Goal: Task Accomplishment & Management: Manage account settings

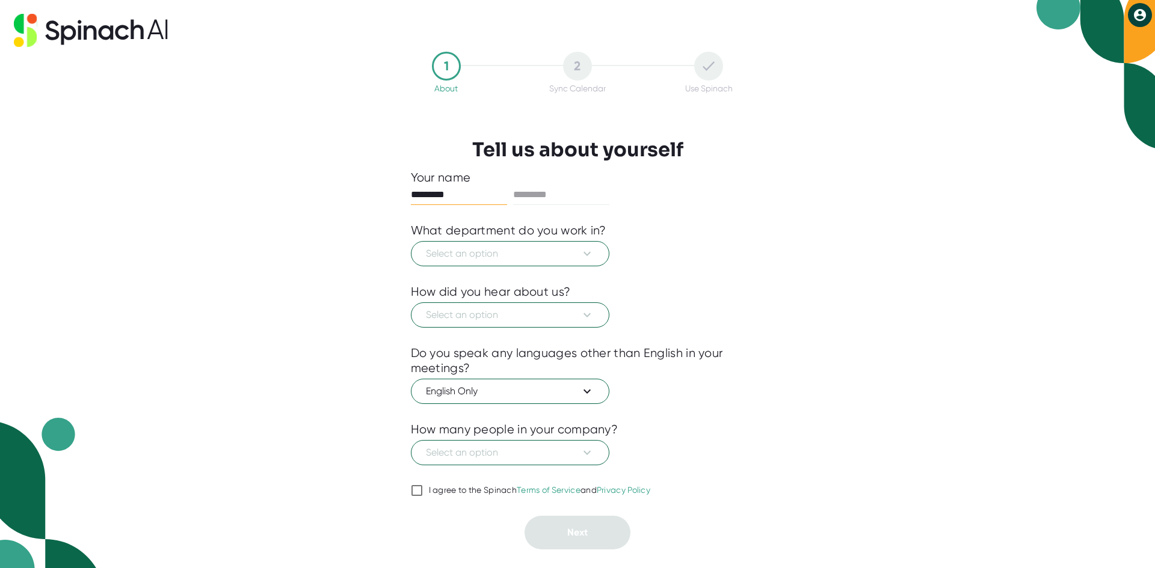
type input "********"
type input "*"
click at [496, 260] on span "Select an option" at bounding box center [510, 254] width 168 height 14
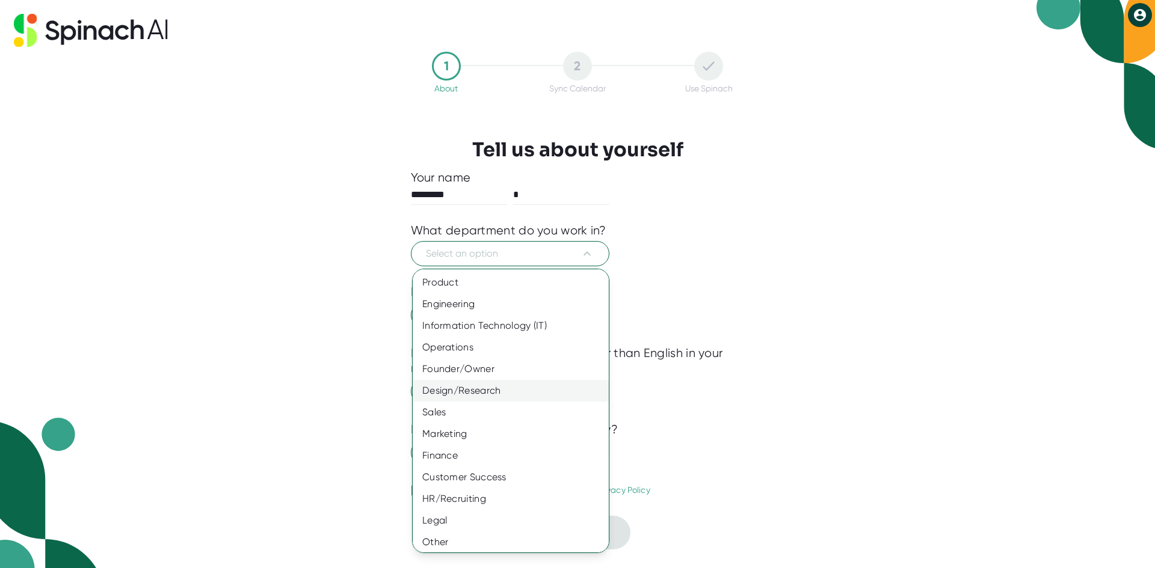
click at [484, 396] on div "Design/Research" at bounding box center [515, 391] width 205 height 22
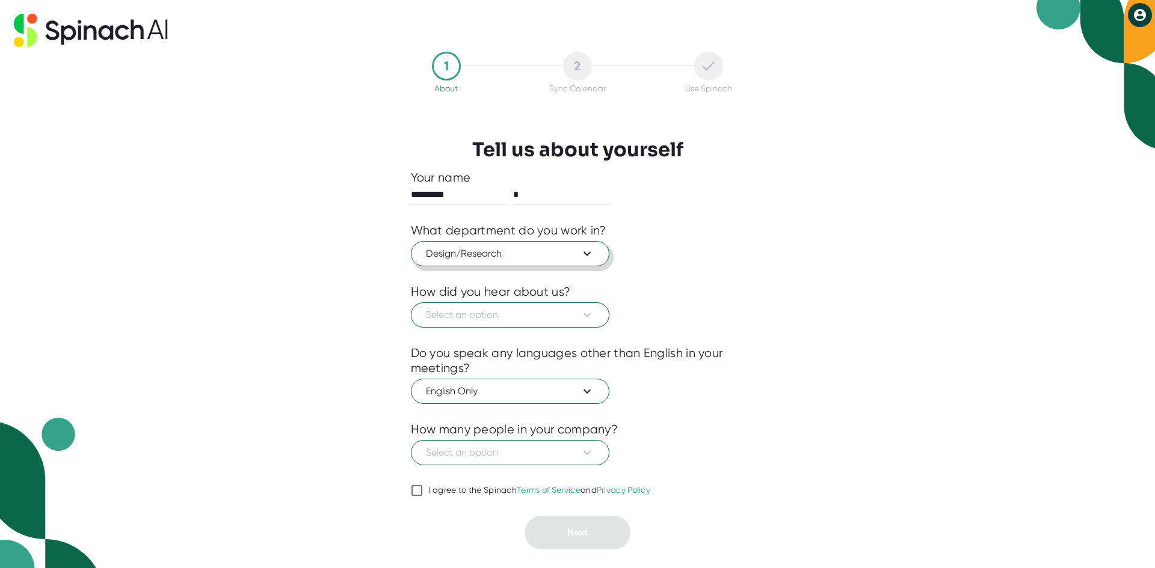
click at [532, 265] on button "Design/Research" at bounding box center [510, 253] width 198 height 25
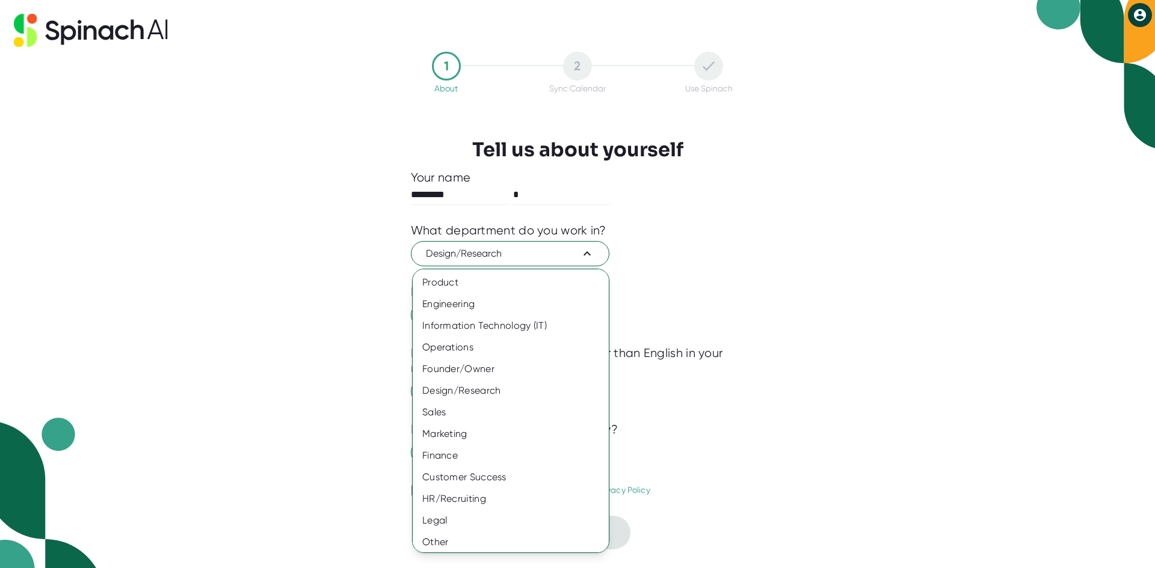
click at [738, 287] on div at bounding box center [577, 284] width 1155 height 568
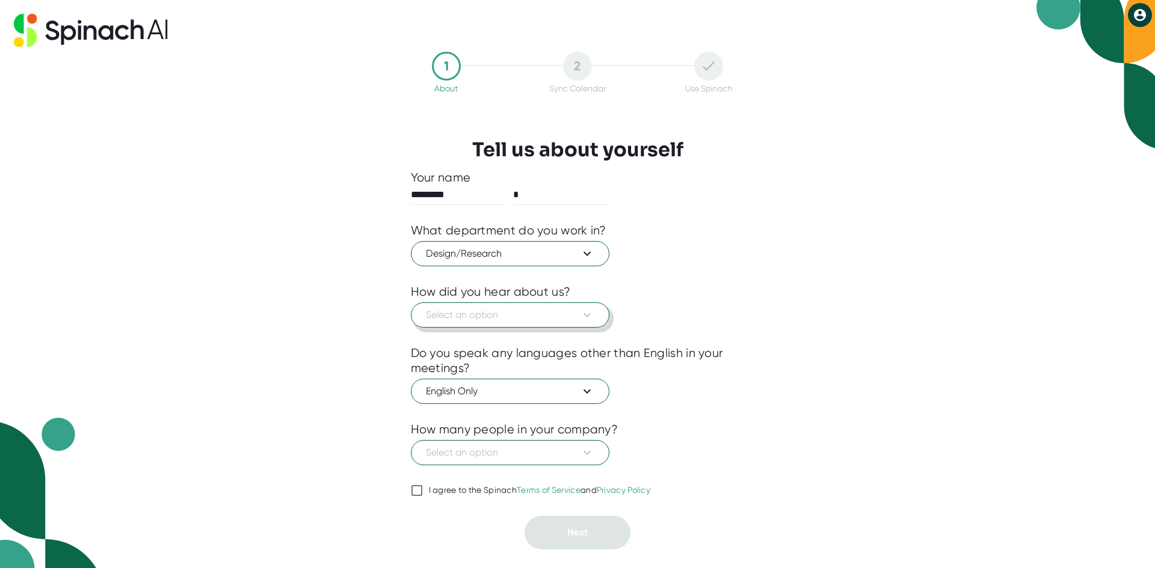
click at [527, 310] on span "Select an option" at bounding box center [510, 315] width 168 height 14
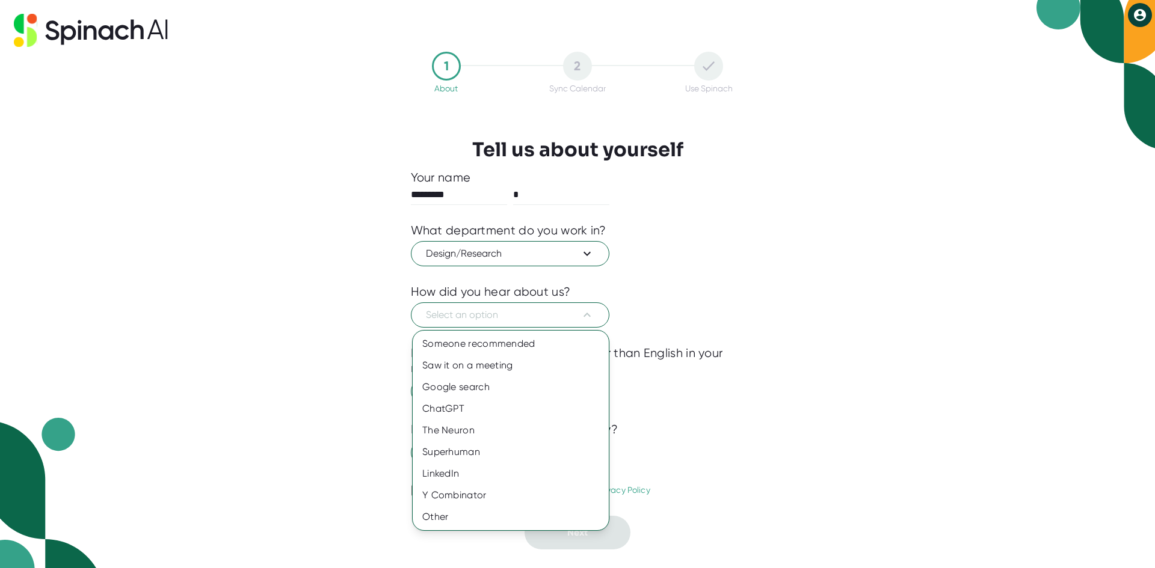
click at [561, 265] on div at bounding box center [577, 284] width 1155 height 568
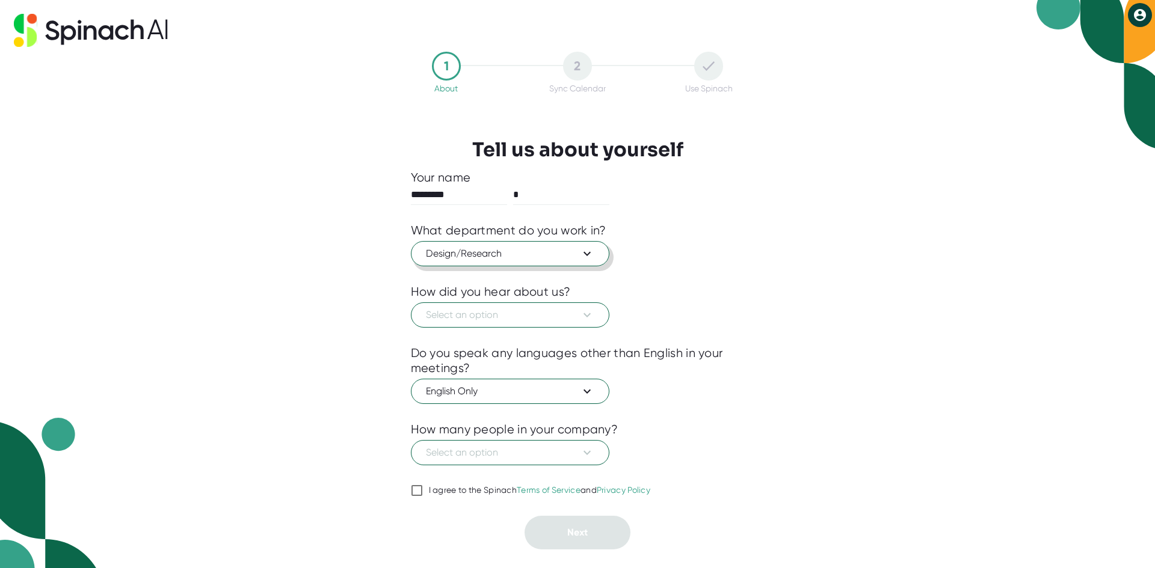
click at [560, 256] on span "Design/Research" at bounding box center [510, 254] width 168 height 14
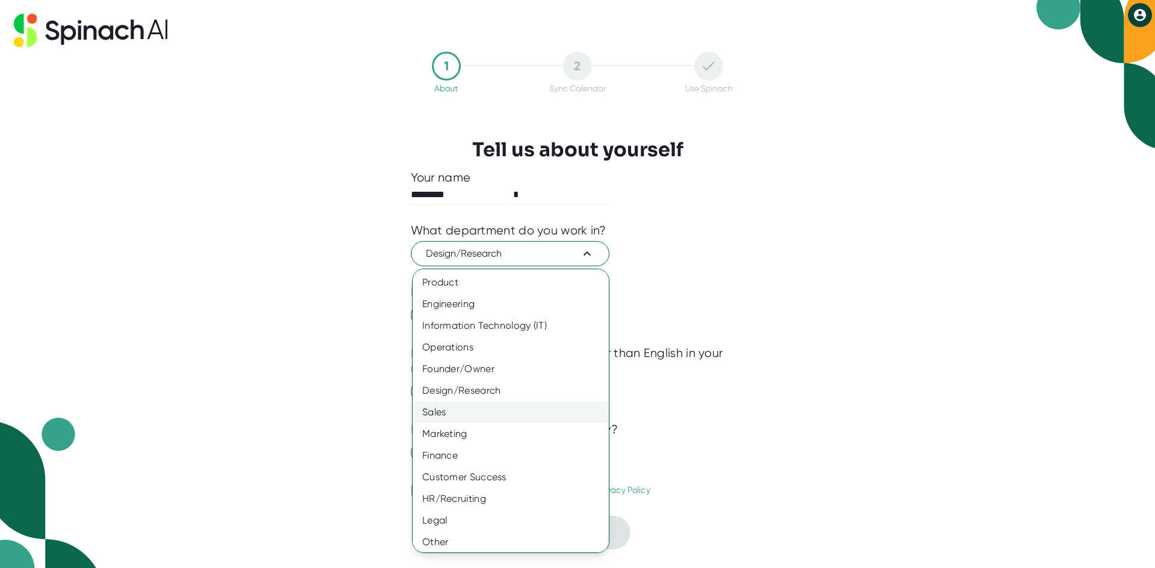
click at [490, 409] on div "Sales" at bounding box center [515, 413] width 205 height 22
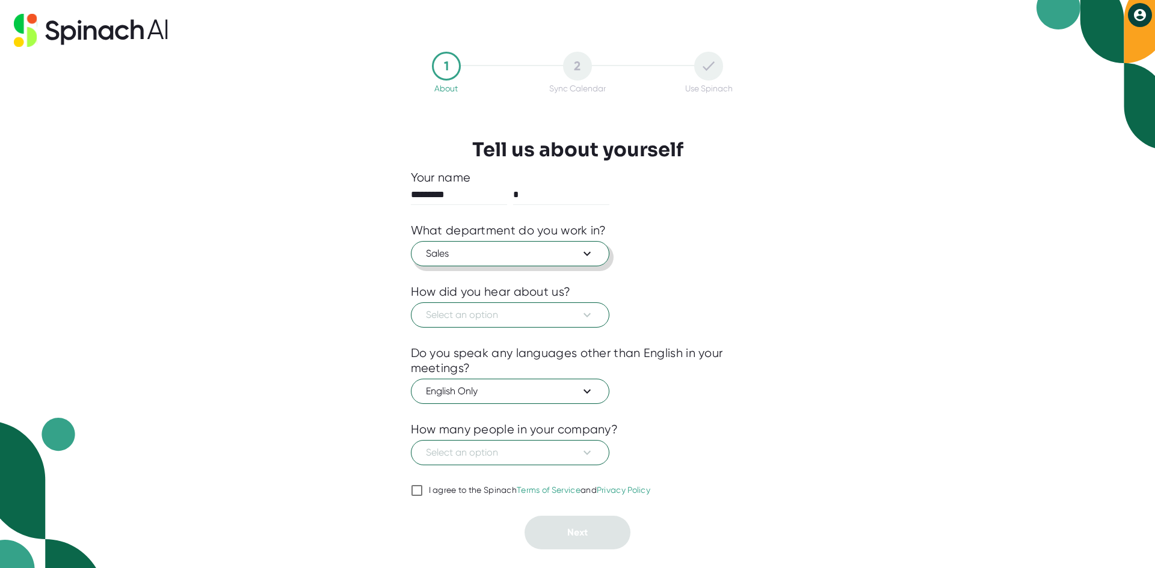
click at [550, 257] on span "Sales" at bounding box center [510, 254] width 168 height 14
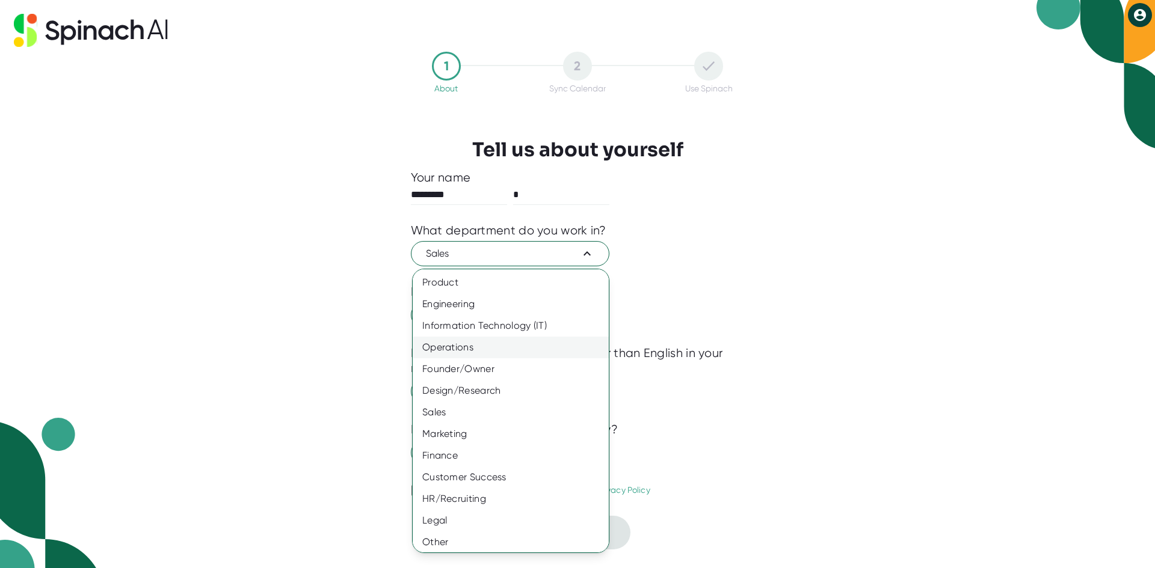
click at [480, 340] on div "Operations" at bounding box center [515, 348] width 205 height 22
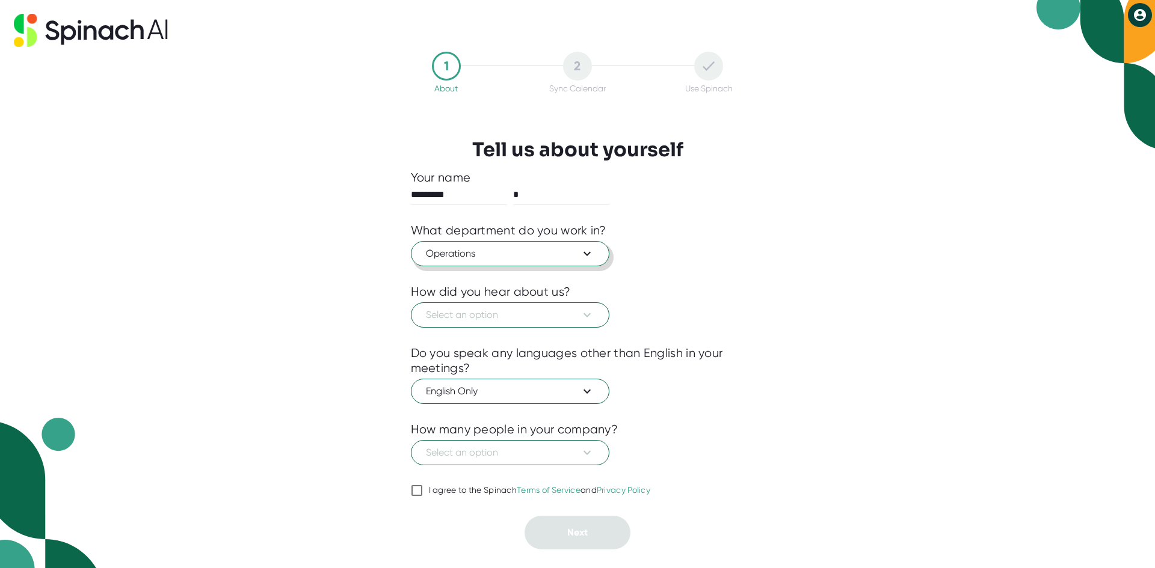
click at [517, 261] on span "Operations" at bounding box center [510, 254] width 168 height 14
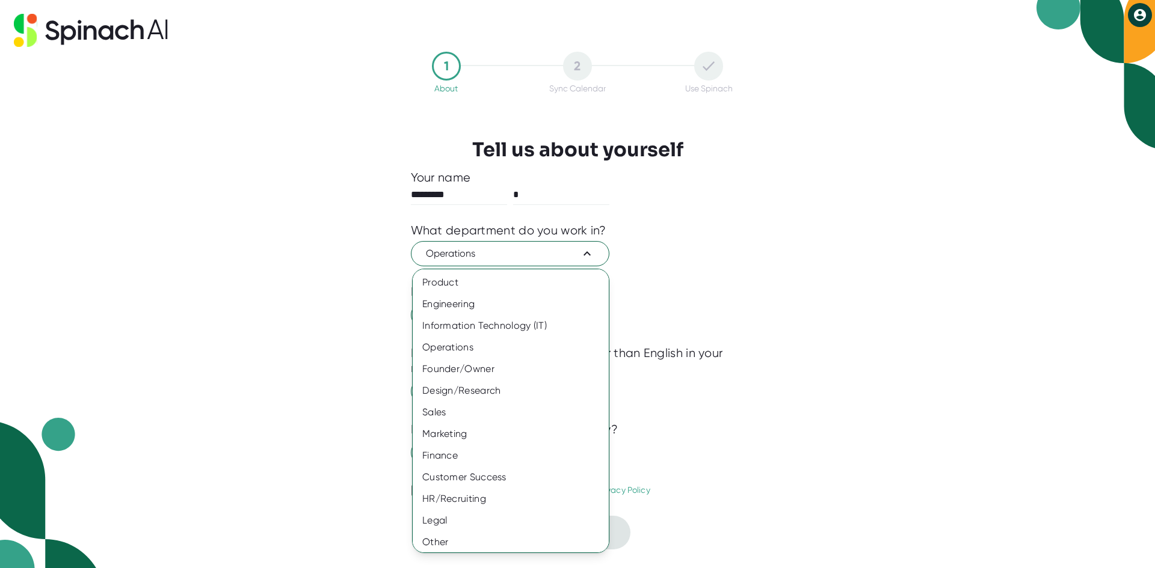
click at [356, 327] on div at bounding box center [577, 284] width 1155 height 568
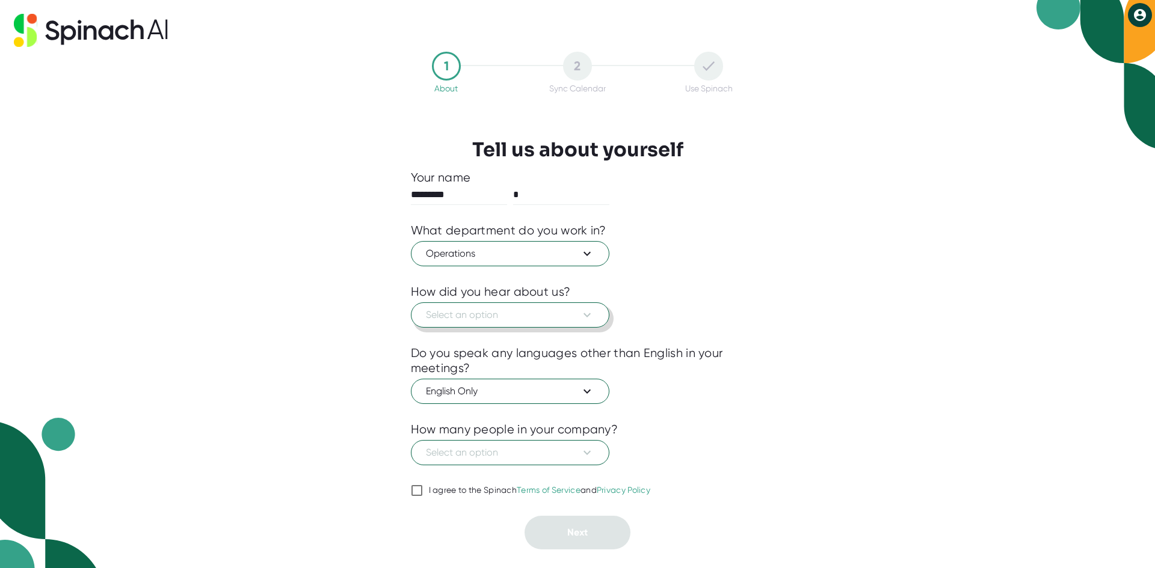
click at [473, 321] on span "Select an option" at bounding box center [510, 315] width 168 height 14
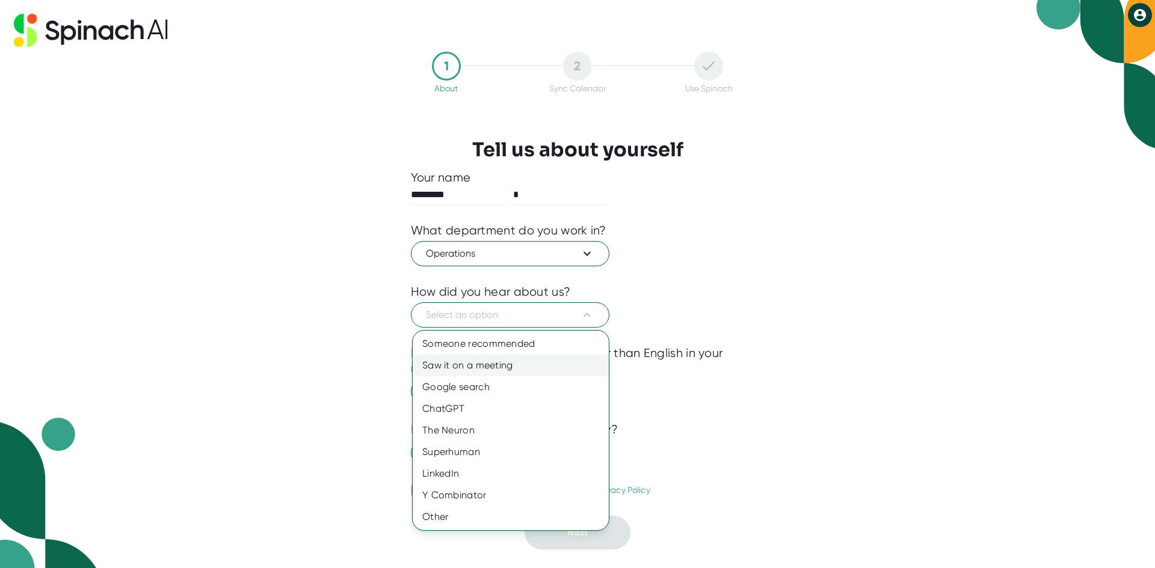
click at [499, 364] on div "Saw it on a meeting" at bounding box center [511, 366] width 196 height 22
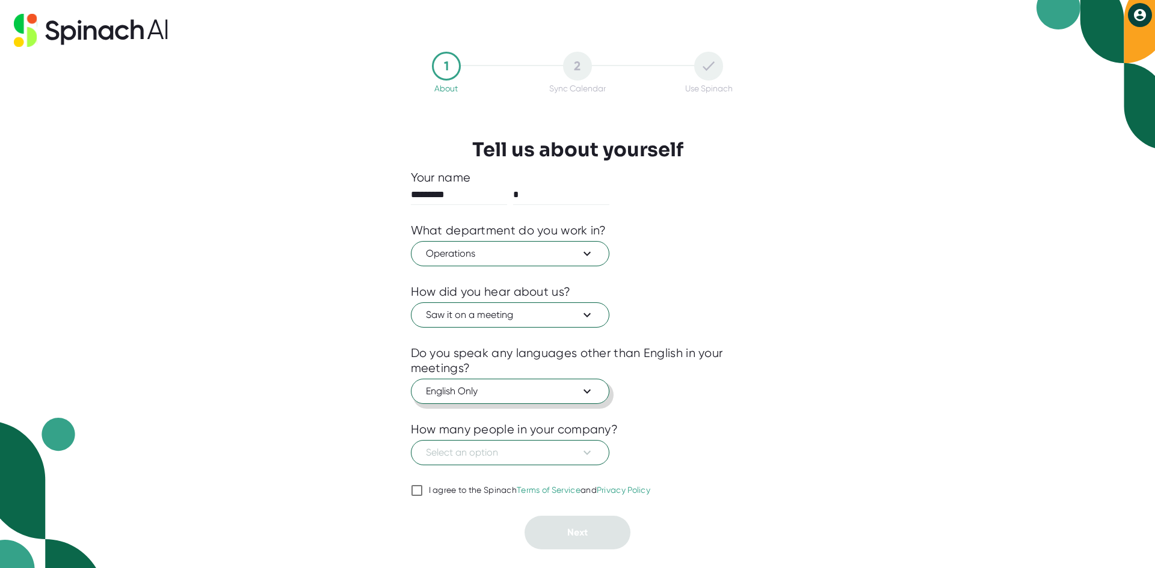
click at [496, 386] on span "English Only" at bounding box center [510, 391] width 168 height 14
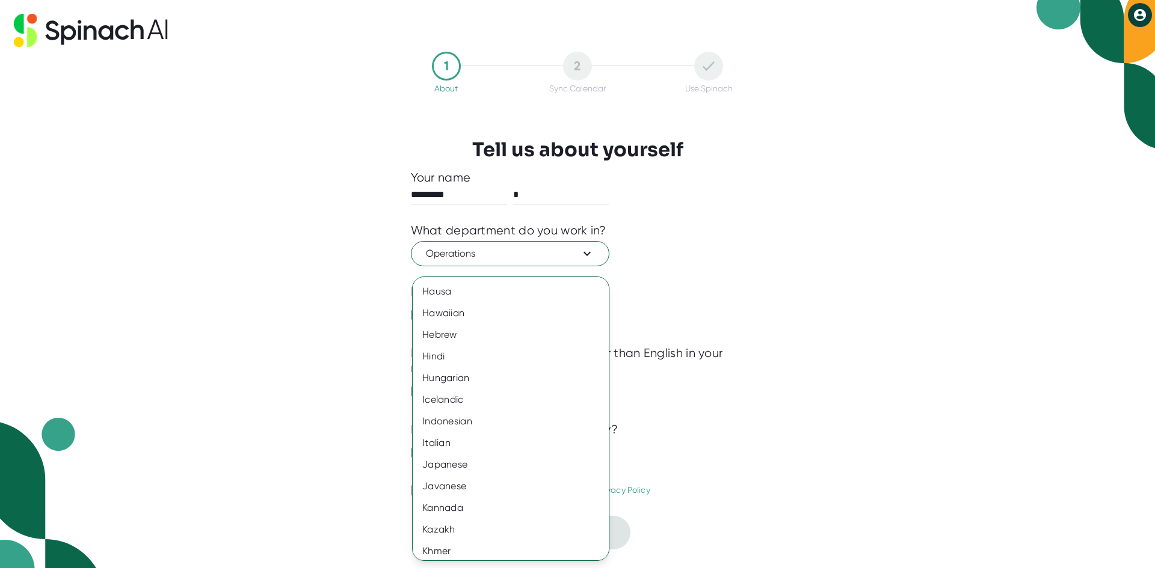
scroll to position [842, 0]
click at [545, 386] on div "Hindi" at bounding box center [515, 380] width 205 height 22
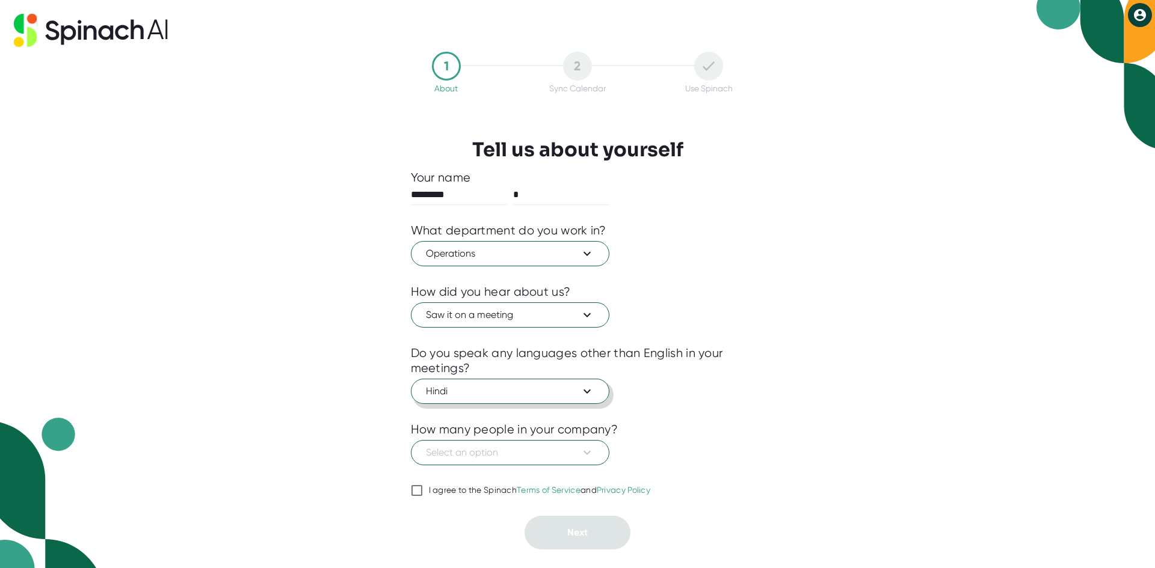
click at [554, 396] on span "Hindi" at bounding box center [510, 391] width 168 height 14
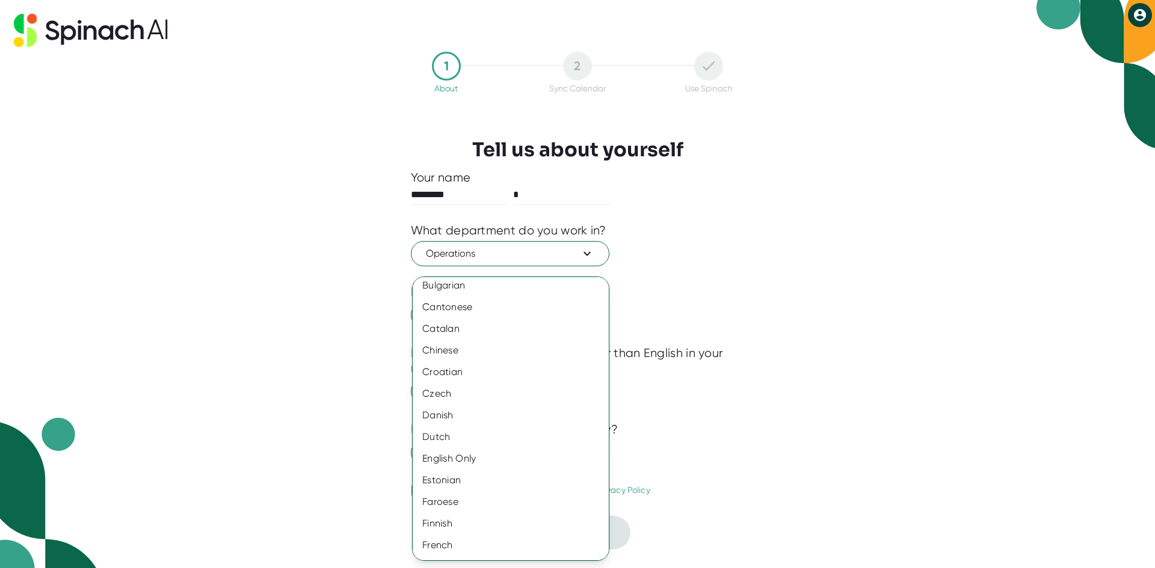
scroll to position [436, 0]
click at [440, 481] on div "English Only" at bounding box center [515, 482] width 205 height 22
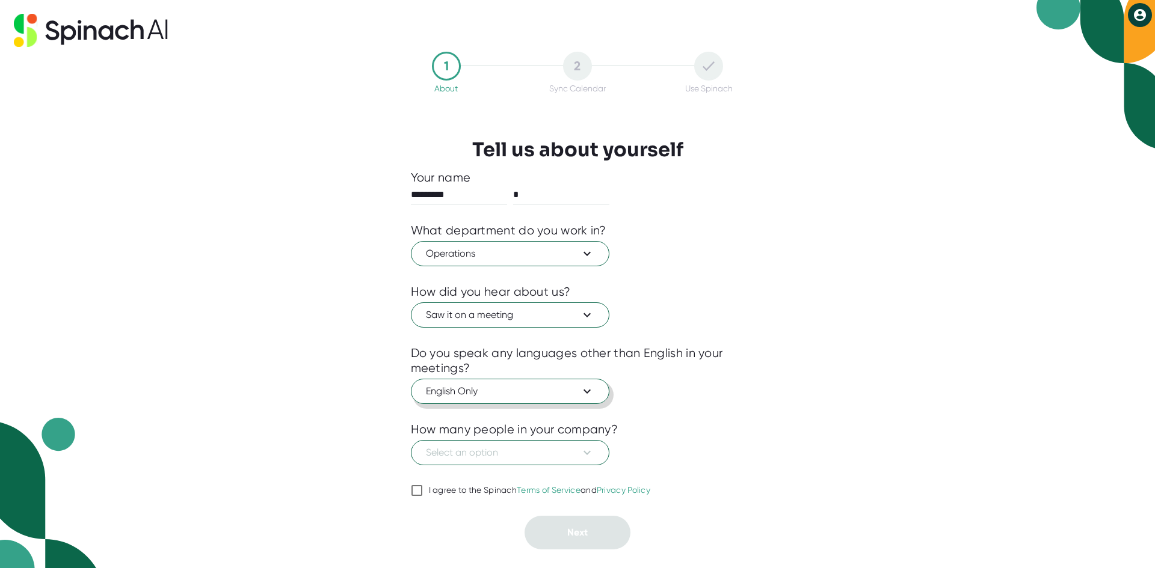
click at [578, 379] on button "English Only" at bounding box center [510, 391] width 198 height 25
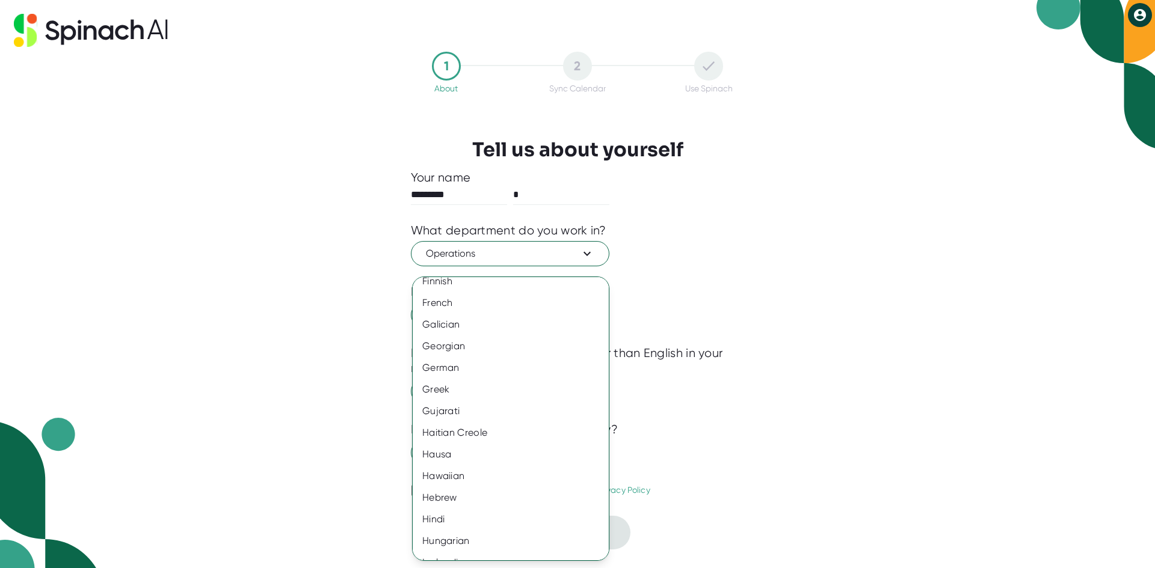
scroll to position [722, 0]
click at [509, 504] on div "Hindi" at bounding box center [515, 500] width 205 height 22
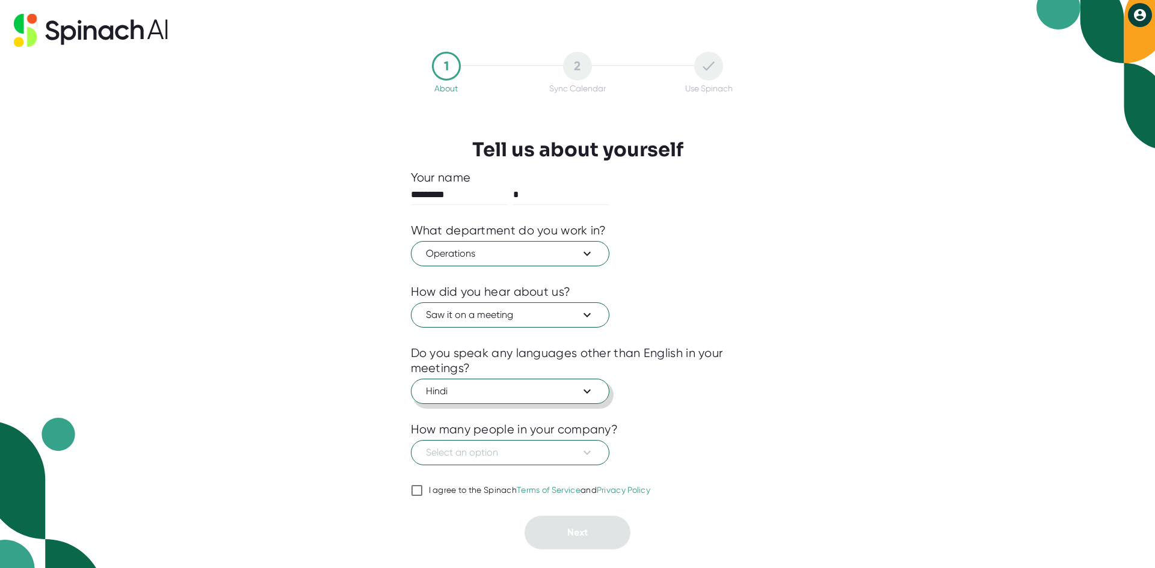
click at [576, 390] on span "Hindi" at bounding box center [510, 391] width 168 height 14
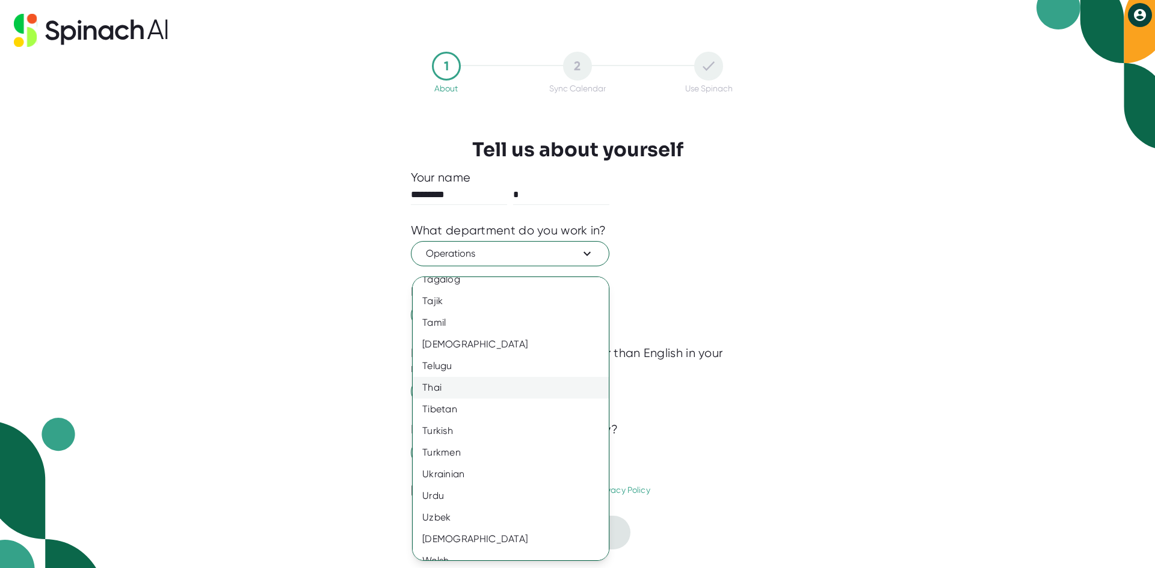
scroll to position [2000, 0]
click at [498, 330] on div "Tamil" at bounding box center [515, 326] width 205 height 22
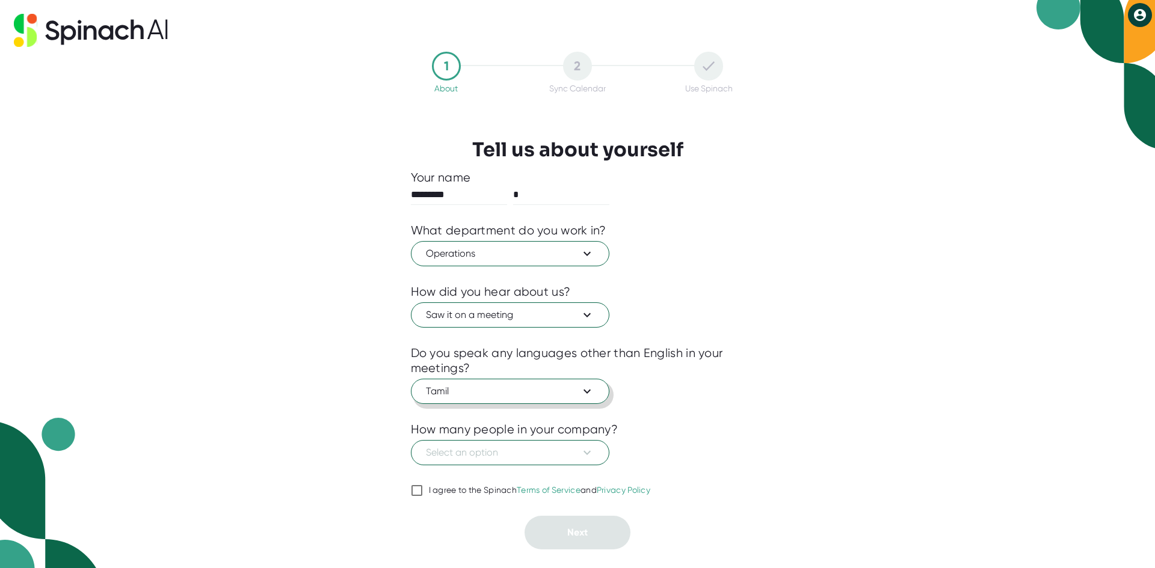
click at [571, 387] on span "Tamil" at bounding box center [510, 391] width 168 height 14
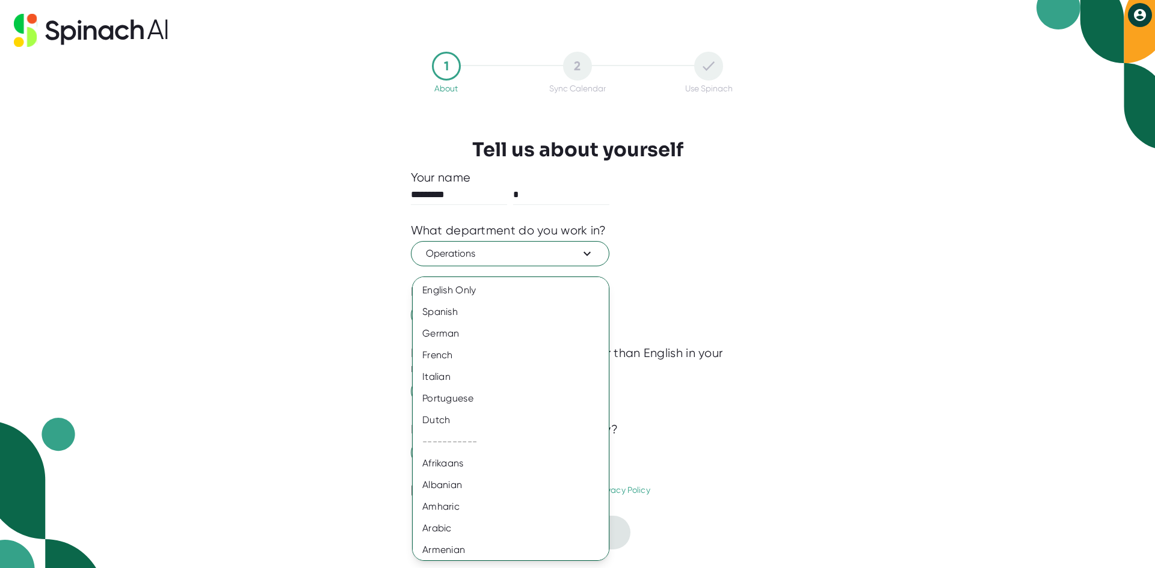
click at [806, 420] on div at bounding box center [577, 284] width 1155 height 568
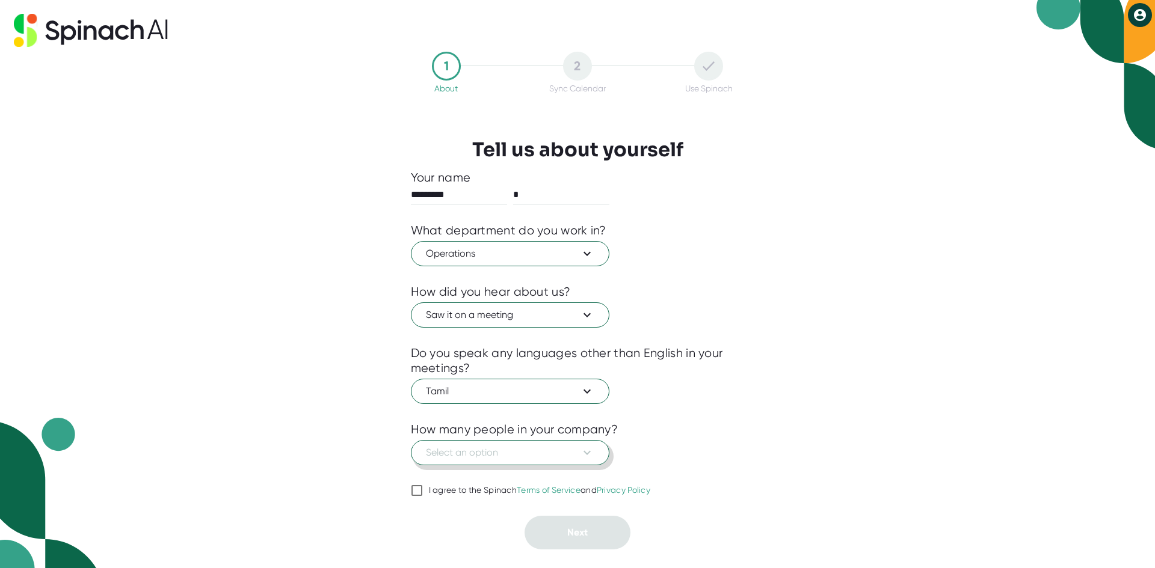
click at [455, 443] on button "Select an option" at bounding box center [510, 452] width 198 height 25
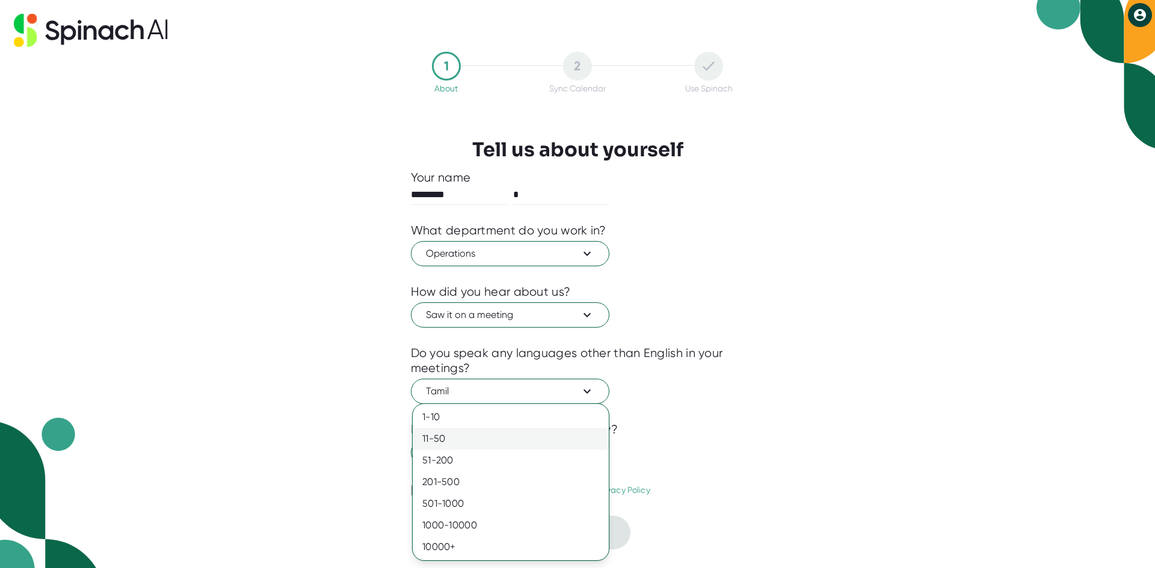
click at [456, 444] on div "11-50" at bounding box center [511, 439] width 196 height 22
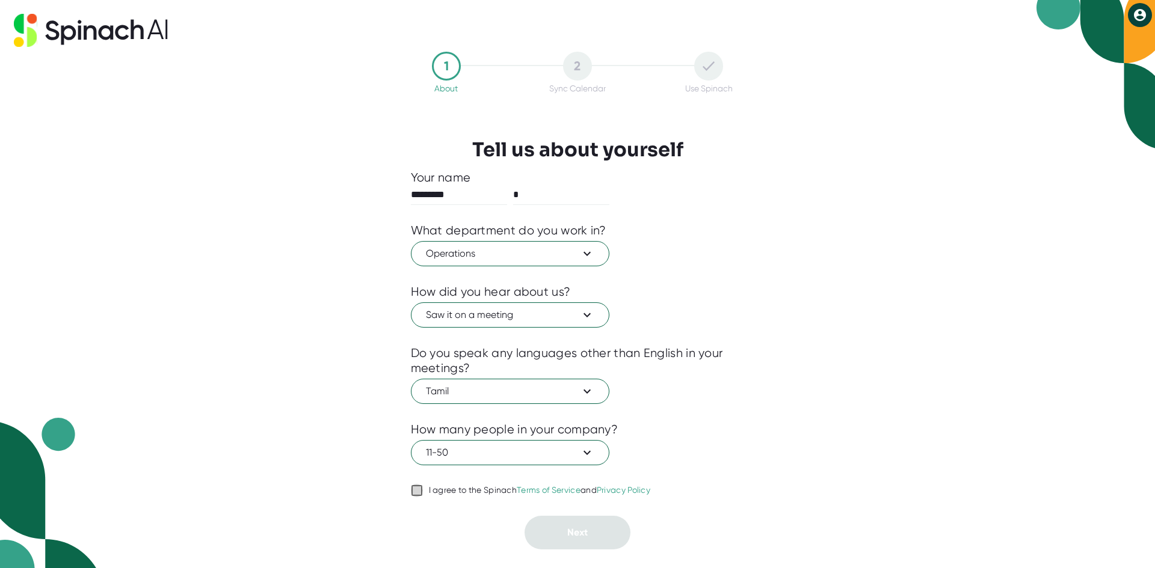
click at [420, 491] on input "I agree to the Spinach Terms of Service and Privacy Policy" at bounding box center [417, 491] width 12 height 14
checkbox input "true"
click at [564, 543] on button "Next" at bounding box center [577, 533] width 106 height 34
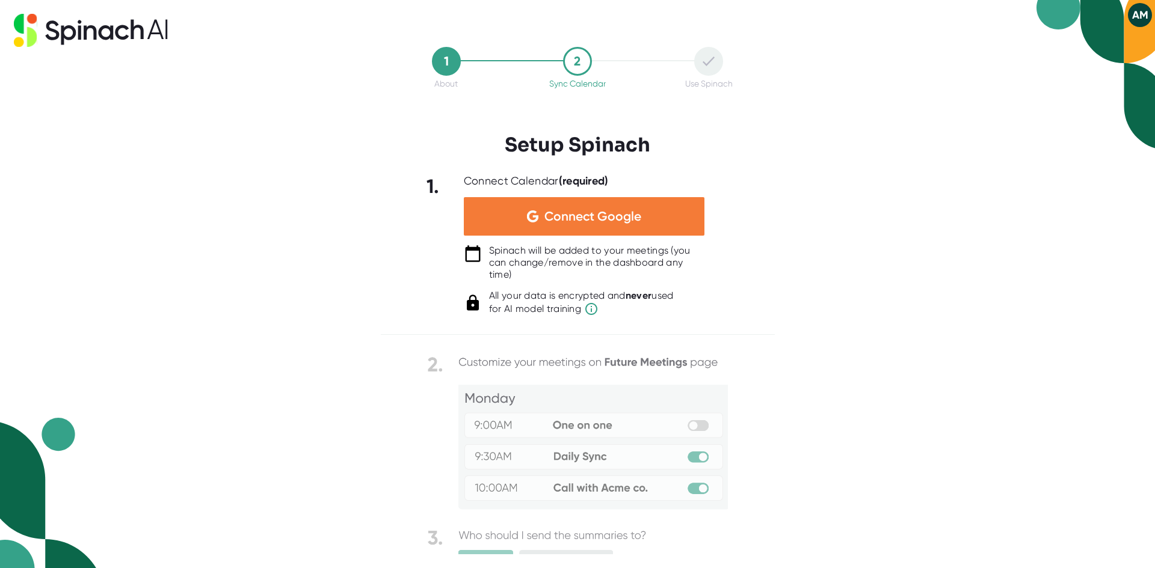
click at [663, 210] on div "Connect Google" at bounding box center [584, 216] width 241 height 38
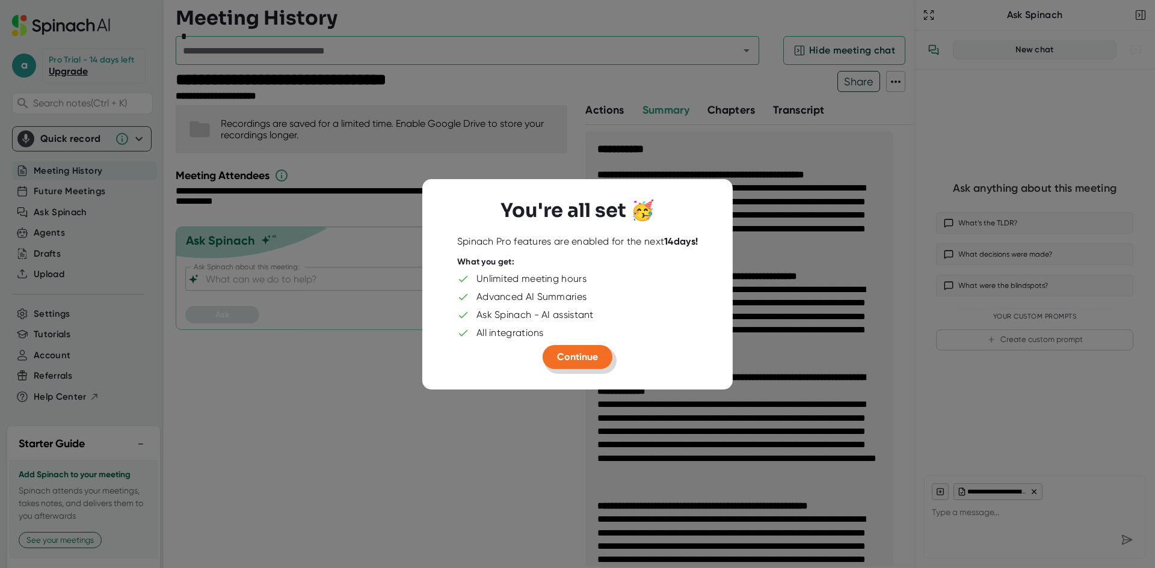
click at [601, 352] on button "Continue" at bounding box center [577, 357] width 70 height 24
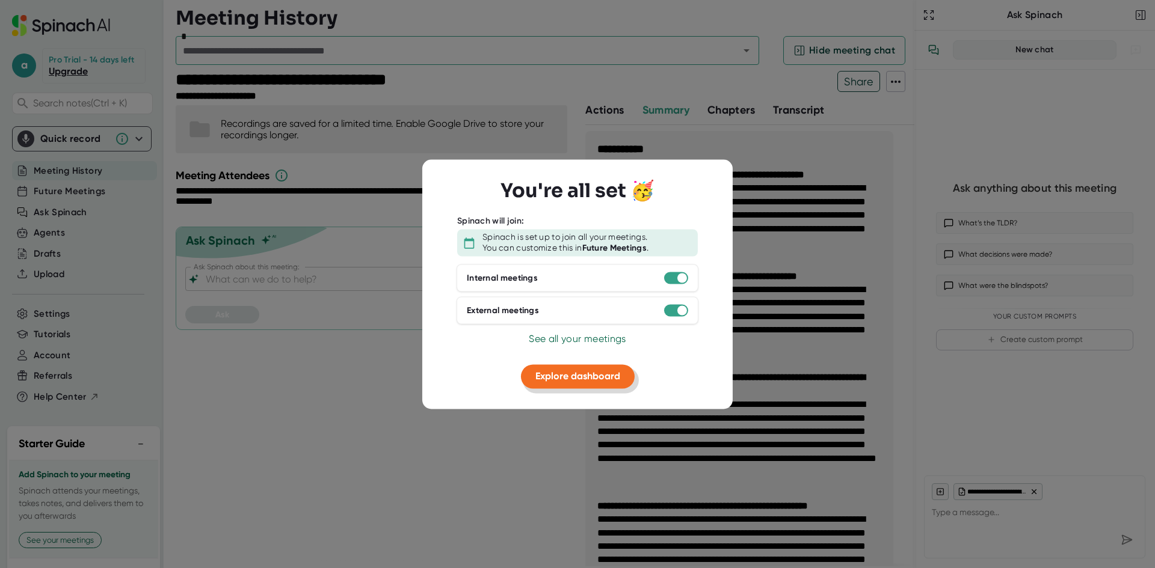
click at [595, 372] on span "Explore dashboard" at bounding box center [577, 376] width 85 height 11
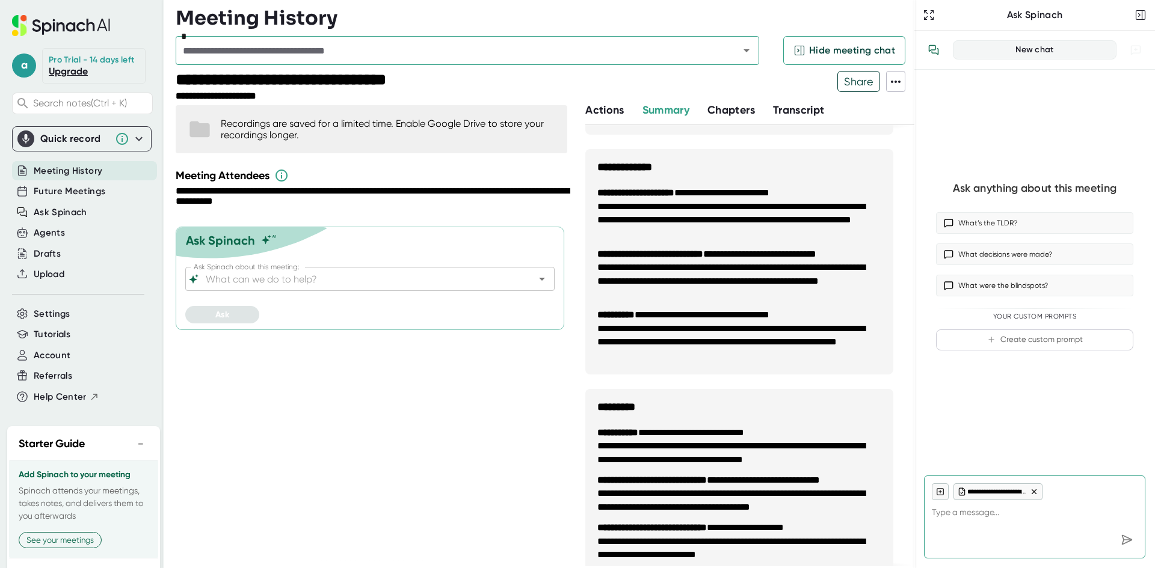
scroll to position [707, 0]
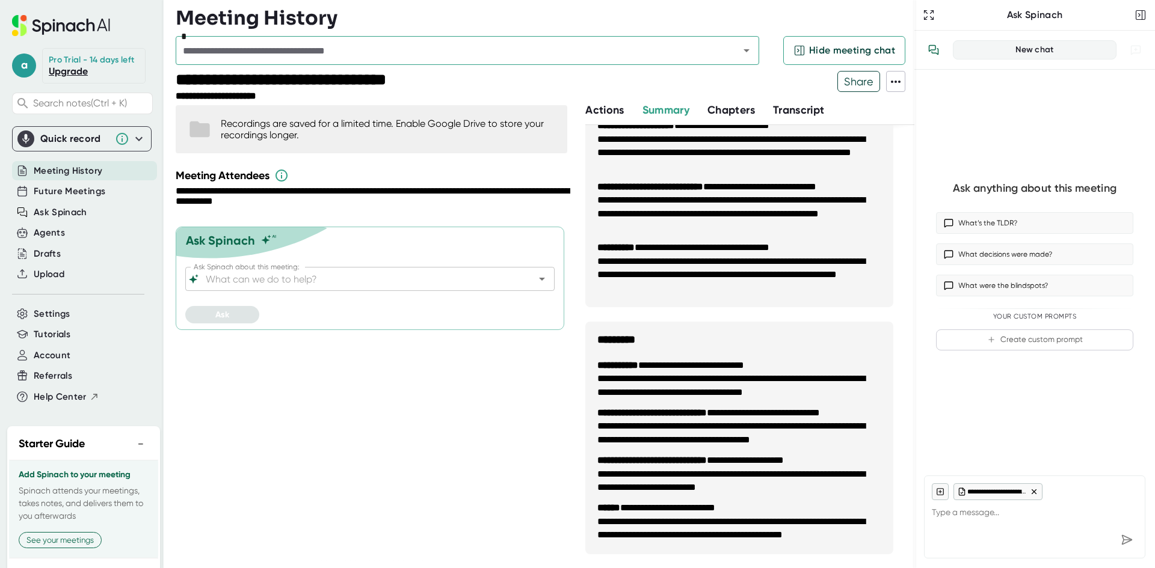
click at [615, 112] on span "Actions" at bounding box center [604, 109] width 38 height 13
type textarea "x"
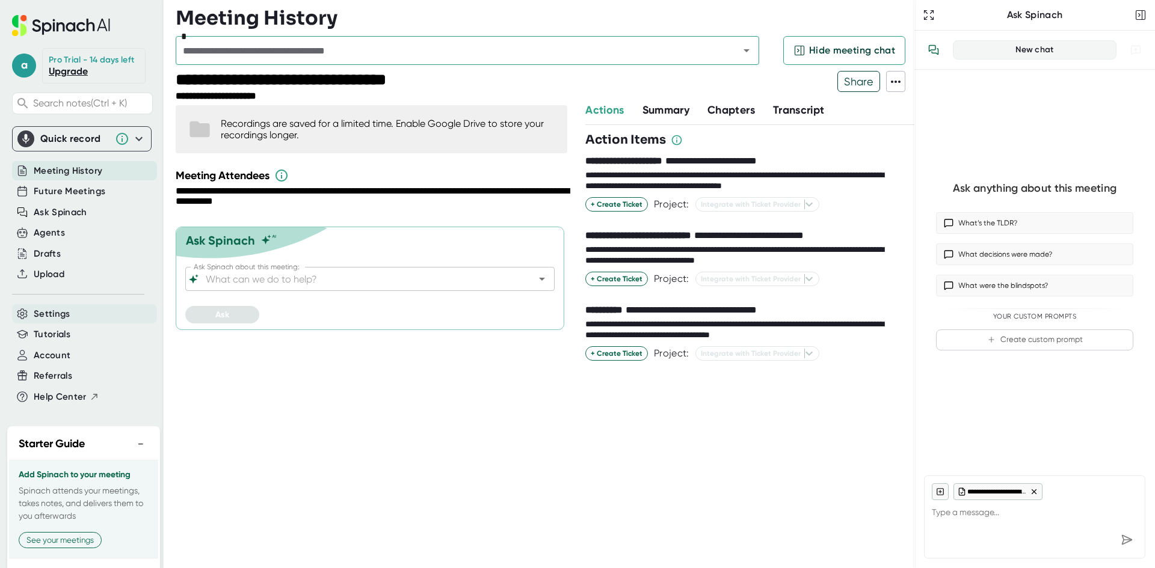
drag, startPoint x: 76, startPoint y: 25, endPoint x: 59, endPoint y: 326, distance: 301.8
click at [59, 321] on span "Settings" at bounding box center [52, 314] width 37 height 14
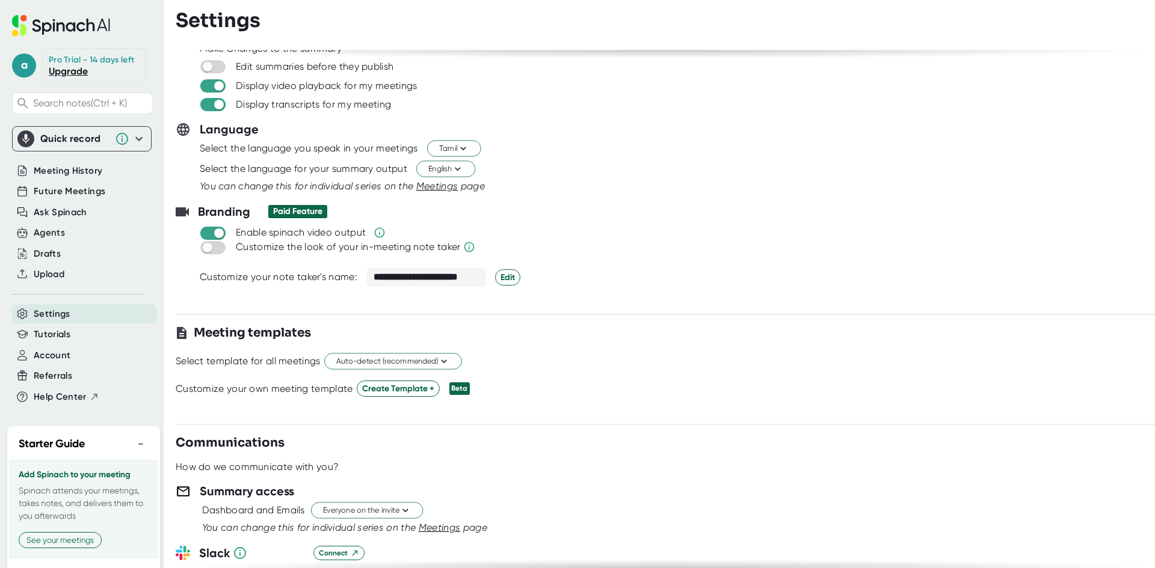
scroll to position [60, 0]
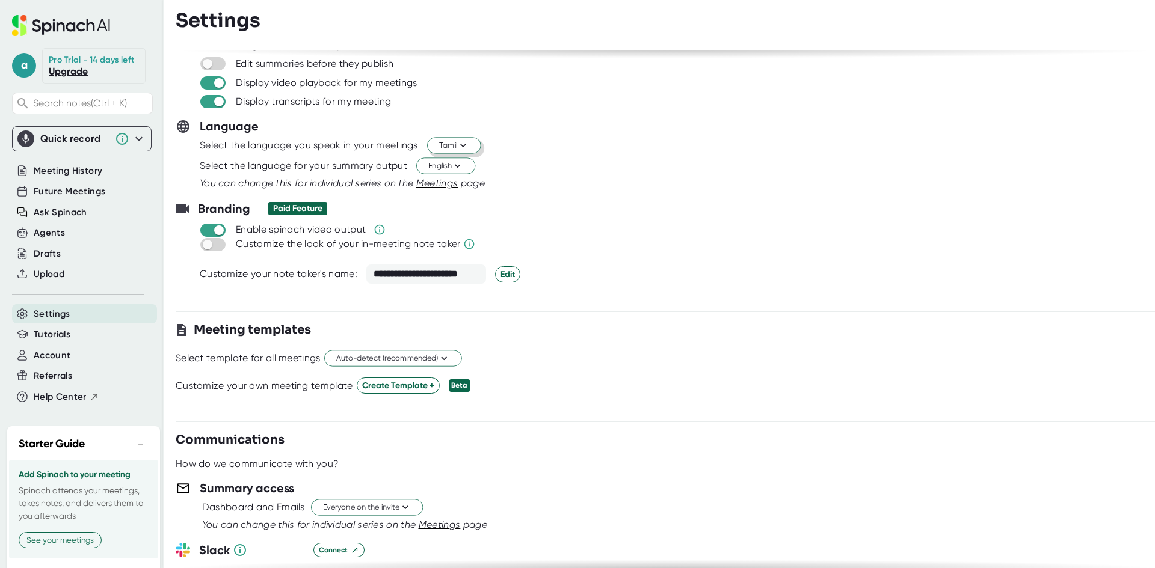
click at [439, 145] on button "Tamil" at bounding box center [454, 146] width 54 height 16
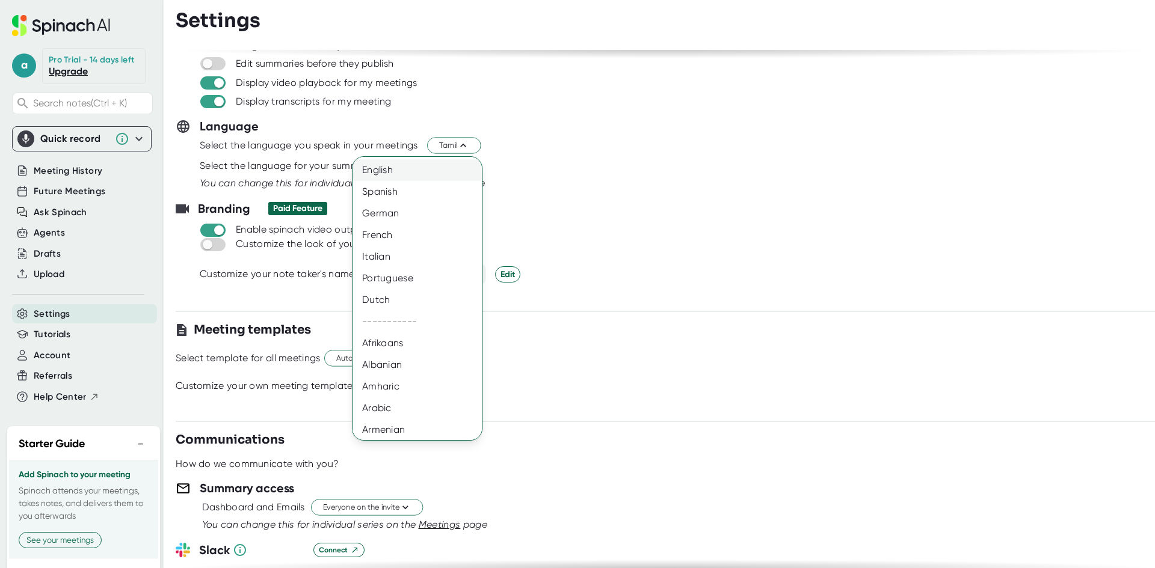
click at [426, 168] on div "English" at bounding box center [421, 170] width 138 height 22
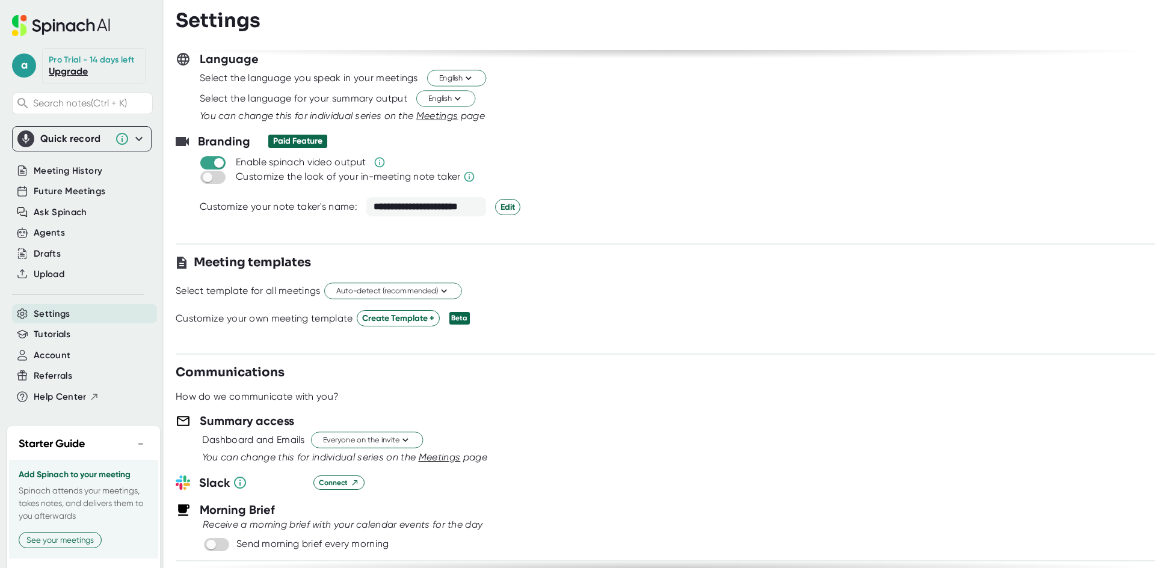
scroll to position [180, 0]
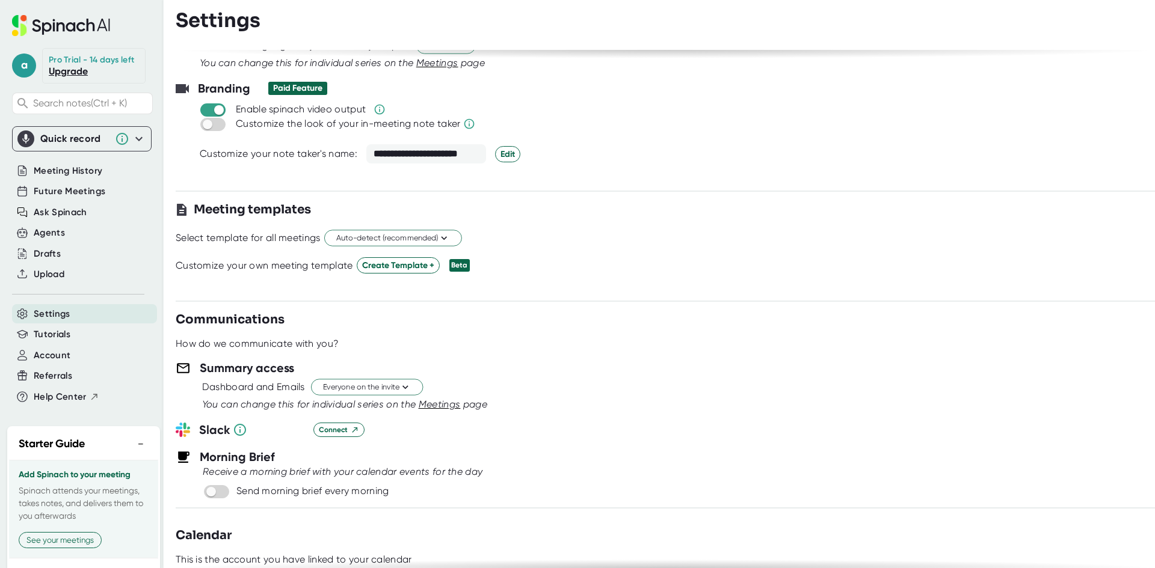
click at [421, 157] on div "**********" at bounding box center [426, 153] width 120 height 19
click at [416, 156] on div "**********" at bounding box center [426, 153] width 120 height 19
click at [514, 155] on span "Edit" at bounding box center [507, 154] width 14 height 13
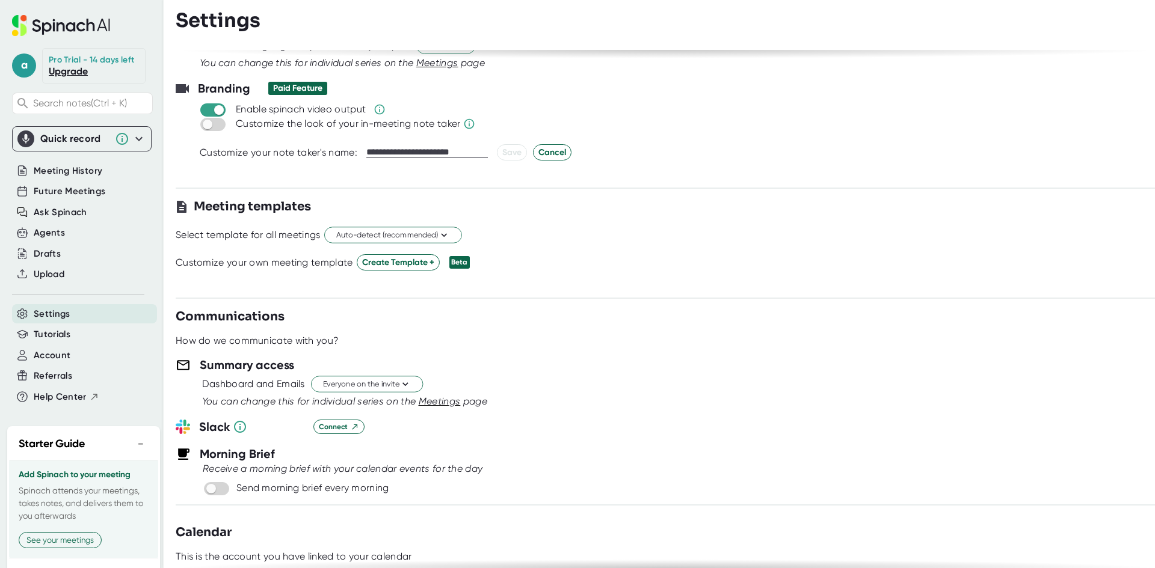
click at [414, 150] on input "**********" at bounding box center [426, 152] width 121 height 11
type input "**********"
click at [510, 149] on span "Save" at bounding box center [511, 152] width 19 height 13
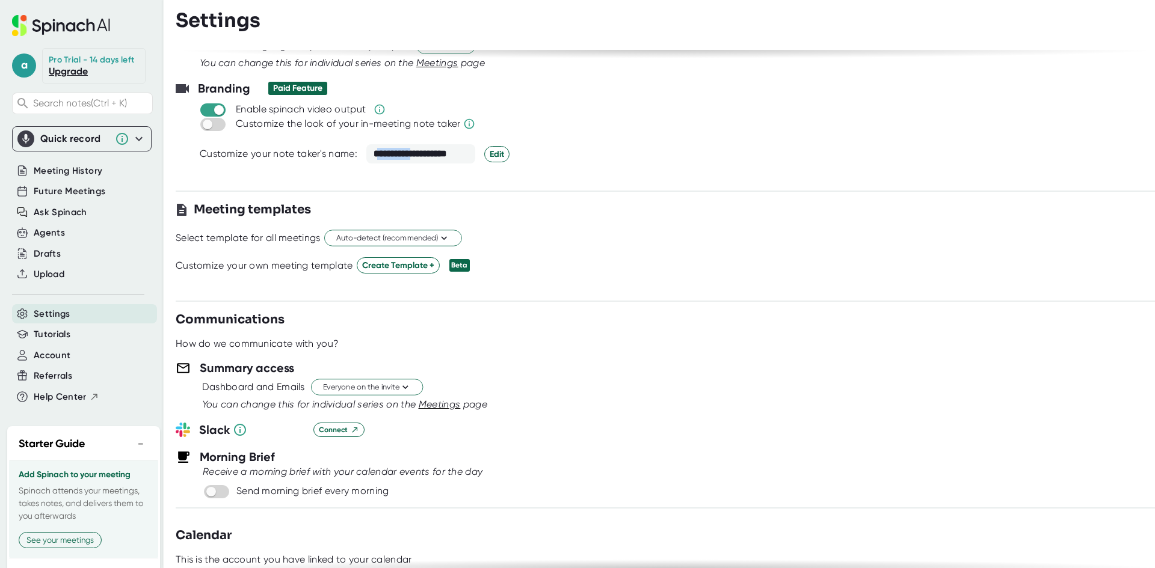
drag, startPoint x: 417, startPoint y: 155, endPoint x: 380, endPoint y: 155, distance: 37.3
click at [380, 155] on div "**********" at bounding box center [420, 153] width 109 height 19
click at [700, 375] on div "Summary access" at bounding box center [665, 368] width 979 height 18
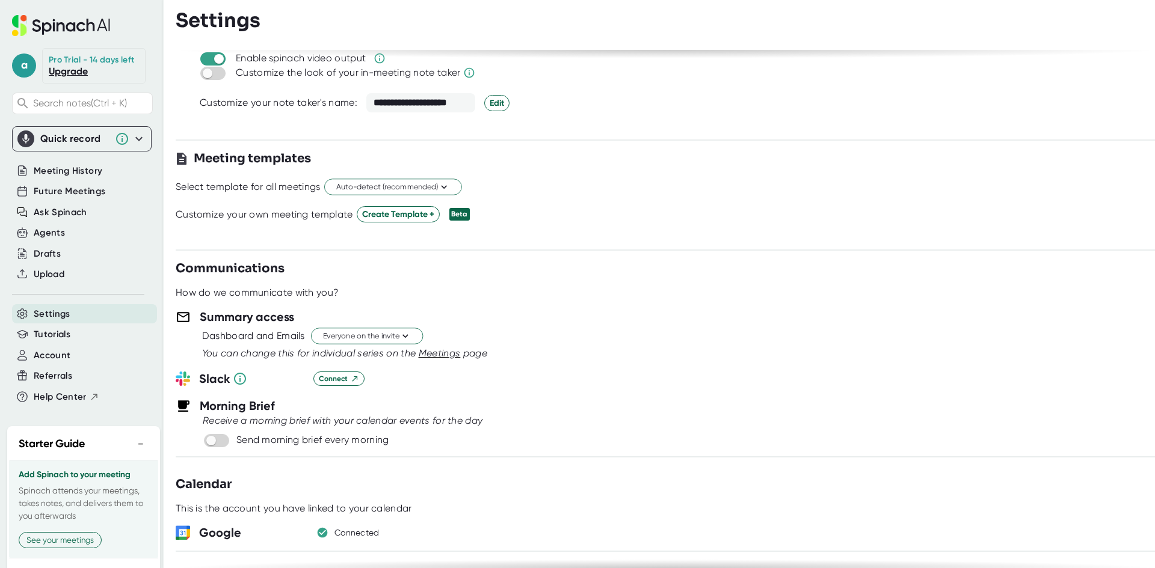
scroll to position [241, 0]
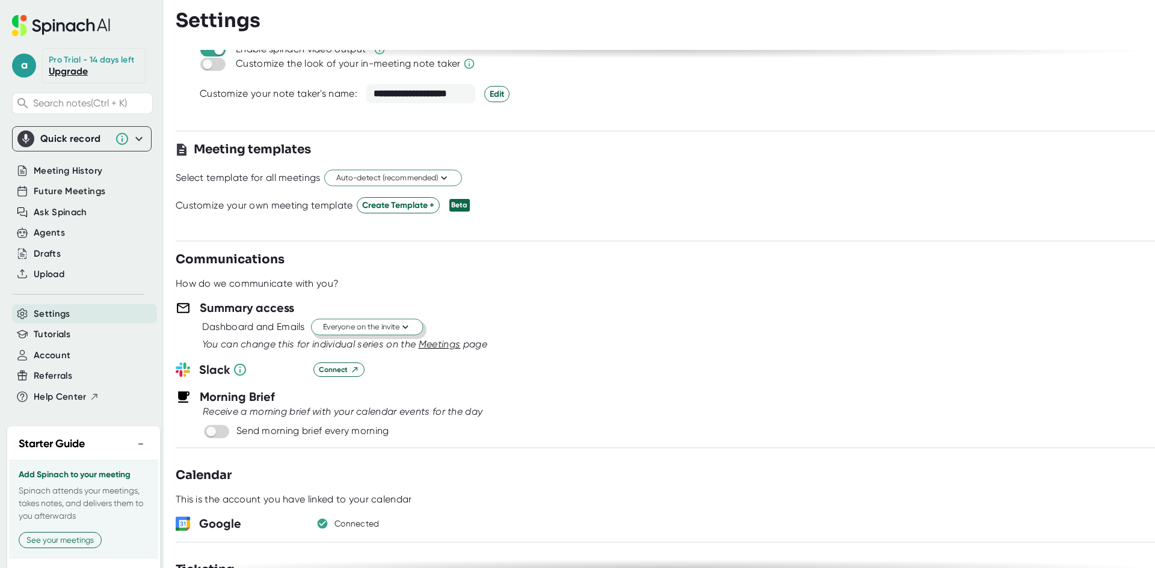
click at [330, 323] on span "Everyone on the invite" at bounding box center [367, 327] width 88 height 11
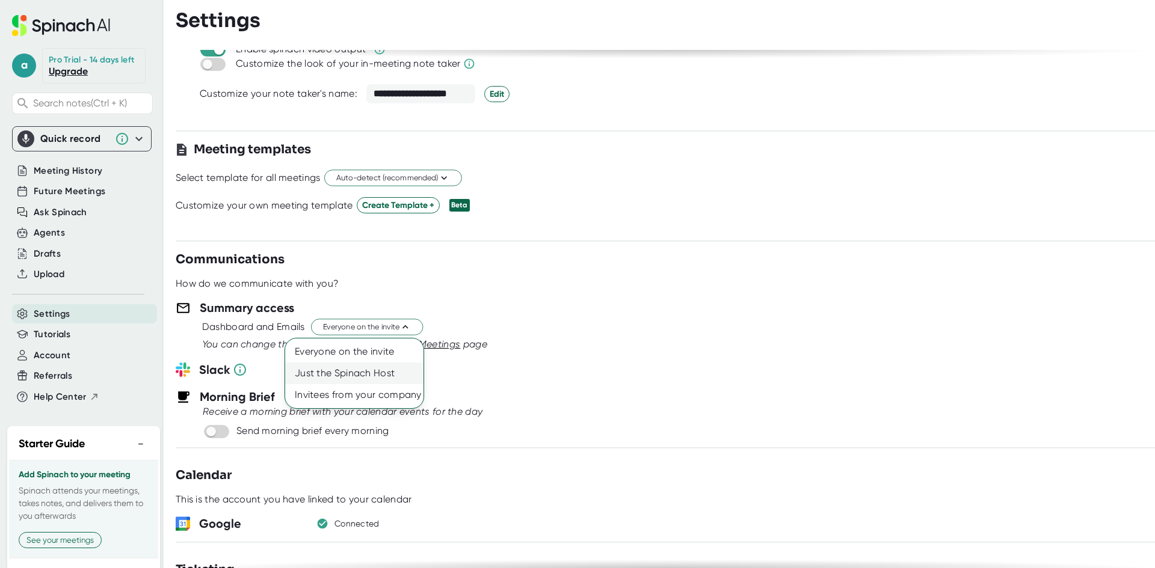
click at [404, 381] on div "Just the Spinach Host" at bounding box center [354, 374] width 138 height 22
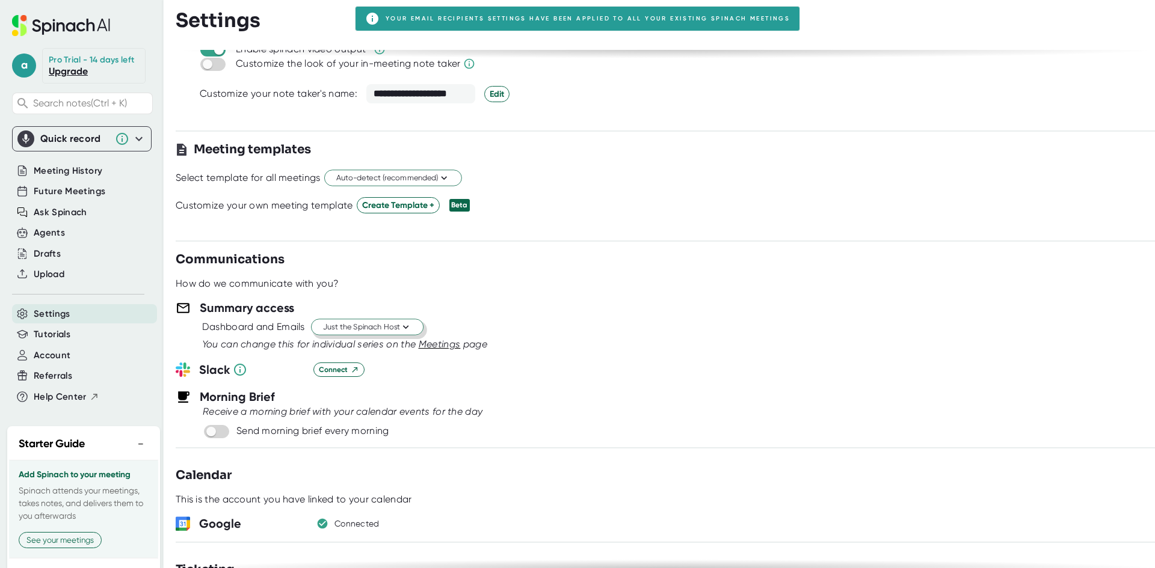
click at [405, 328] on icon at bounding box center [405, 327] width 11 height 11
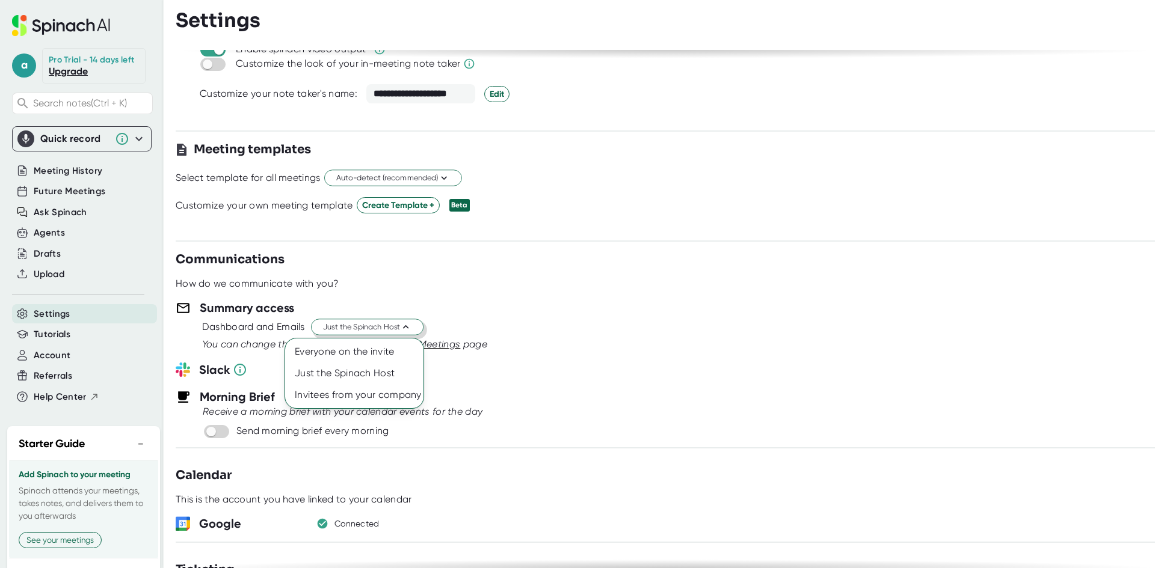
click at [517, 320] on div at bounding box center [577, 284] width 1155 height 568
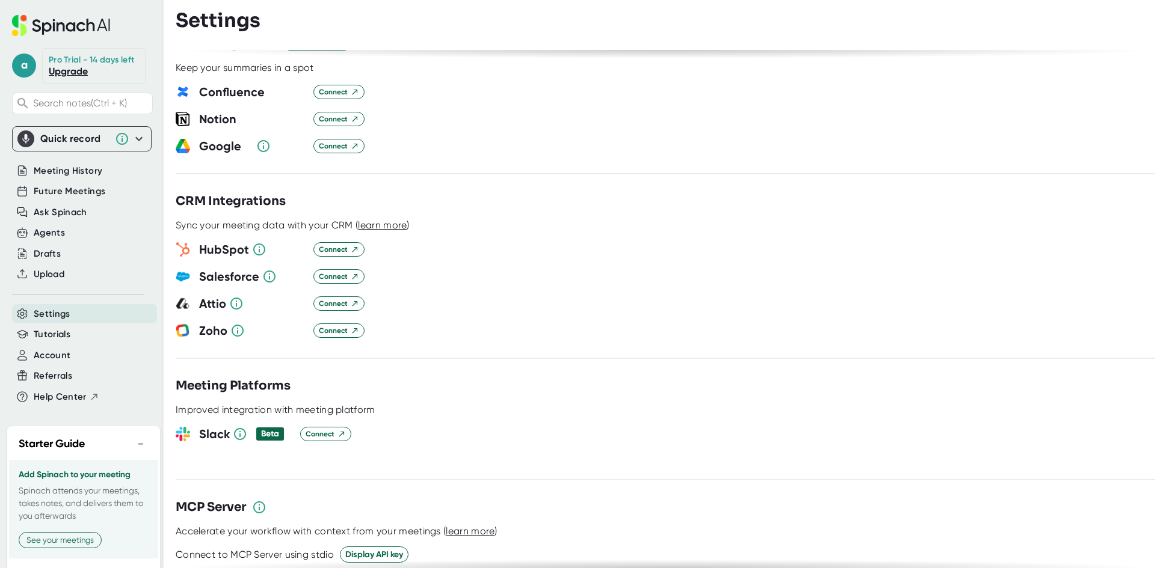
scroll to position [1143, 0]
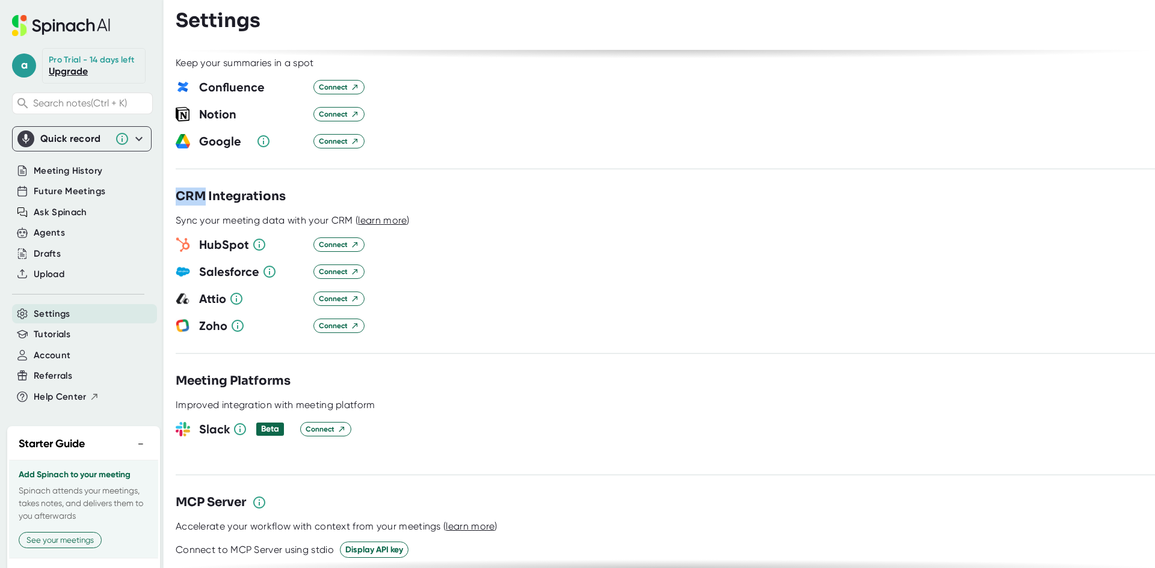
drag, startPoint x: 179, startPoint y: 181, endPoint x: 202, endPoint y: 180, distance: 22.9
click at [202, 188] on h3 "CRM Integrations" at bounding box center [231, 197] width 110 height 18
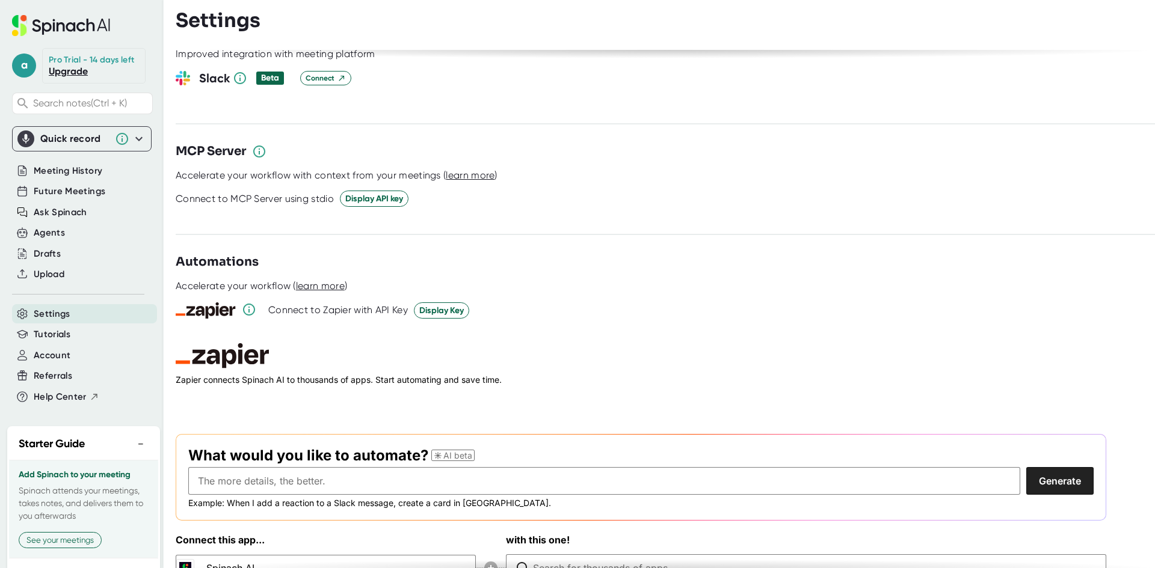
scroll to position [1515, 0]
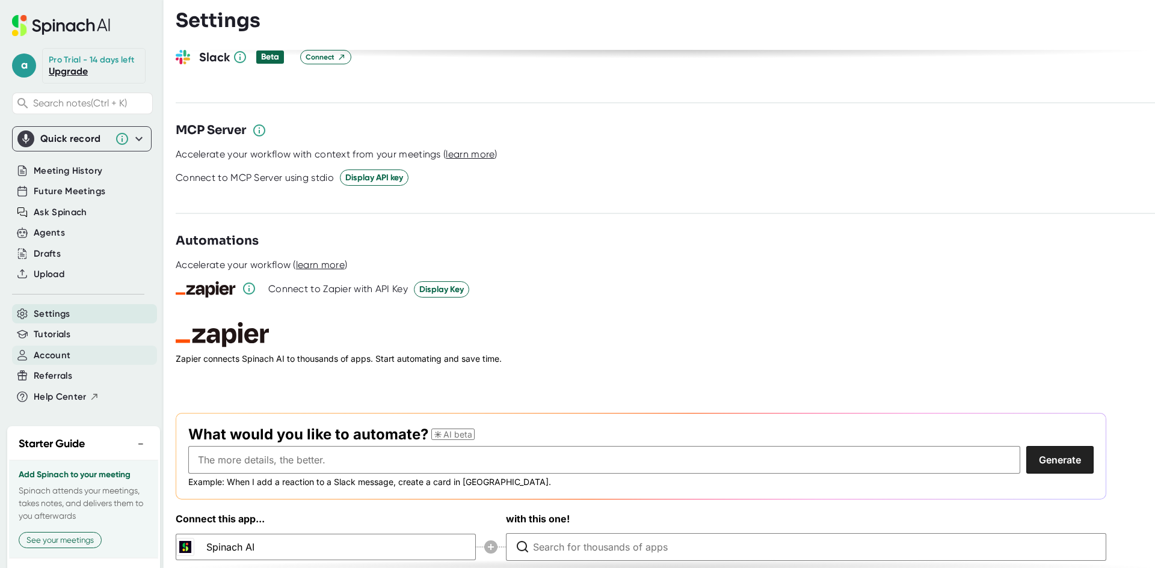
click at [78, 361] on div "Account" at bounding box center [84, 356] width 145 height 20
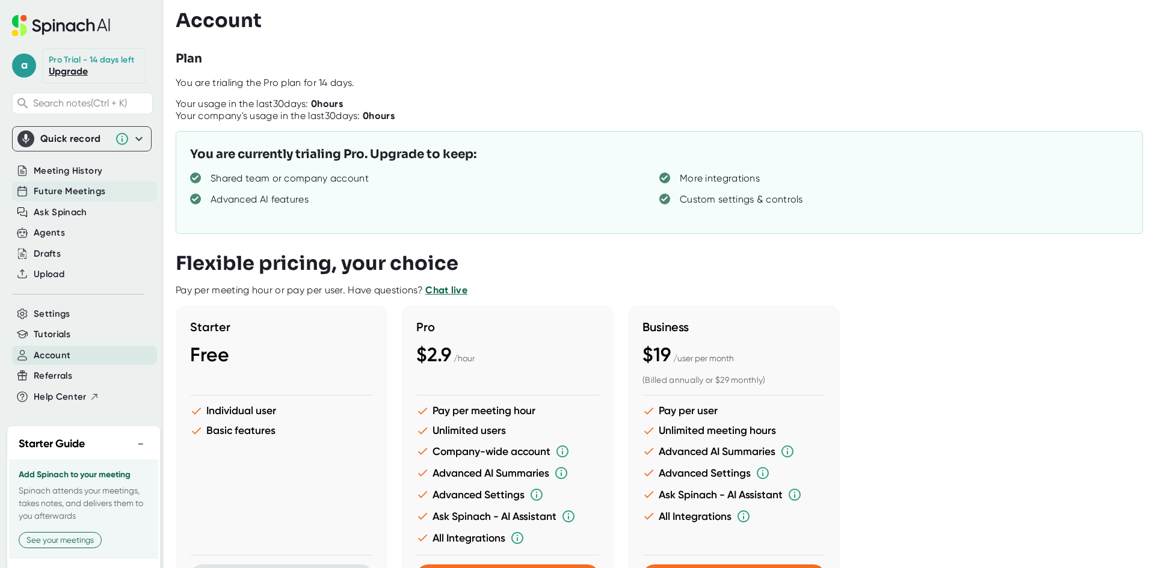
click at [66, 198] on span "Future Meetings" at bounding box center [70, 192] width 72 height 14
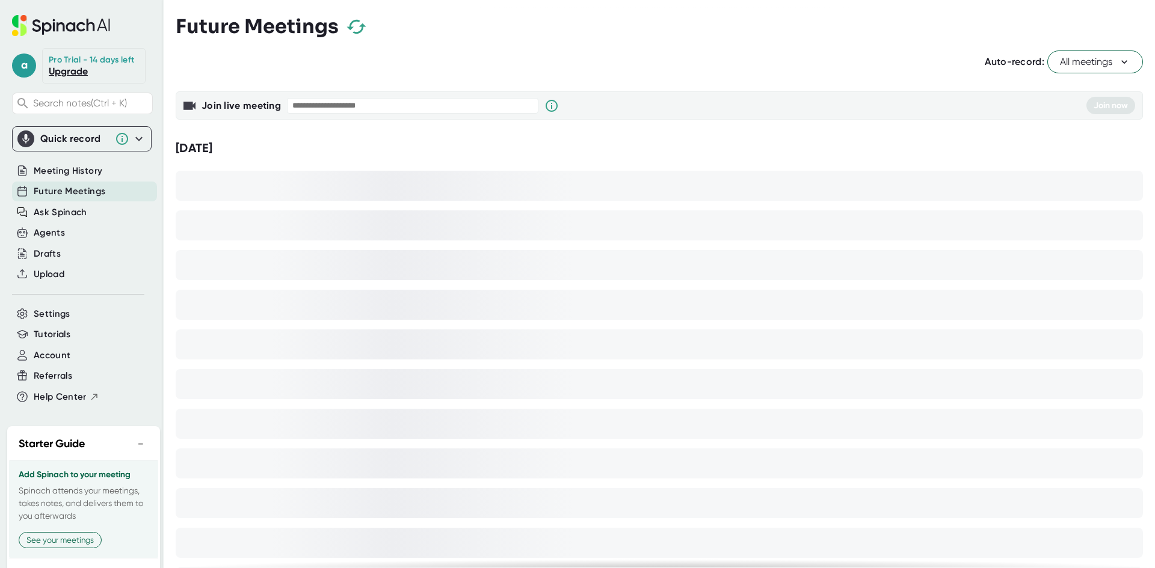
click at [400, 107] on input "text" at bounding box center [412, 106] width 251 height 16
click at [437, 61] on div "Auto-record: All meetings" at bounding box center [659, 62] width 967 height 23
